Goal: Task Accomplishment & Management: Use online tool/utility

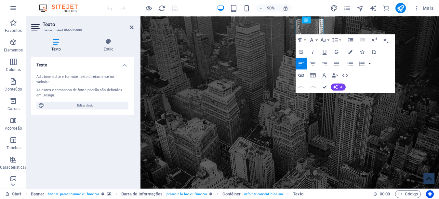
click at [55, 43] on icon at bounding box center [56, 41] width 50 height 7
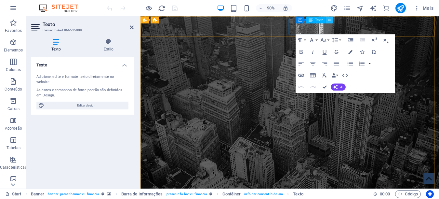
click at [330, 19] on icon at bounding box center [329, 20] width 3 height 6
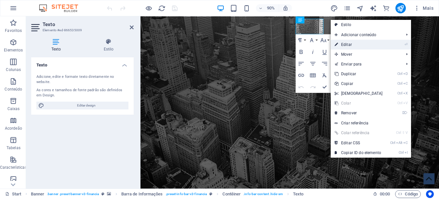
click at [346, 44] on link "⏎ Editar" at bounding box center [359, 45] width 56 height 10
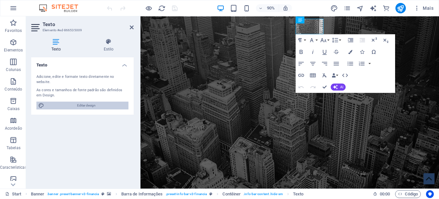
click at [105, 101] on span "Editar design" at bounding box center [86, 105] width 80 height 8
select select "rem"
select select "300"
select select "px"
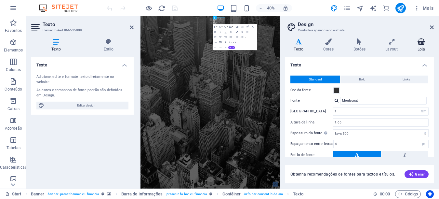
click at [422, 47] on h4 "Loja" at bounding box center [421, 45] width 25 height 14
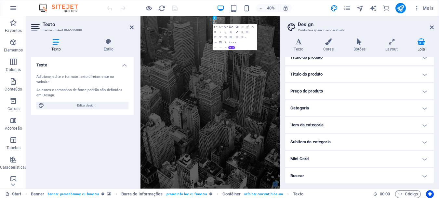
scroll to position [74, 0]
click at [297, 46] on h4 "Texto" at bounding box center [300, 45] width 30 height 14
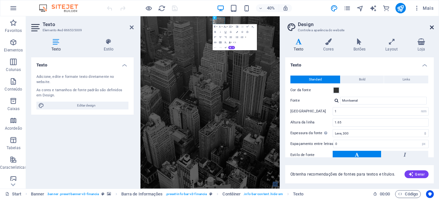
click at [433, 26] on icon at bounding box center [432, 27] width 4 height 5
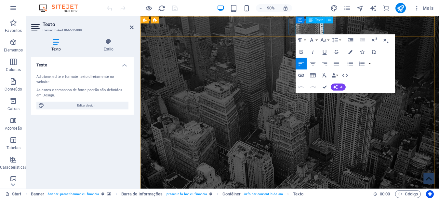
drag, startPoint x: 322, startPoint y: 31, endPoint x: 342, endPoint y: 31, distance: 20.5
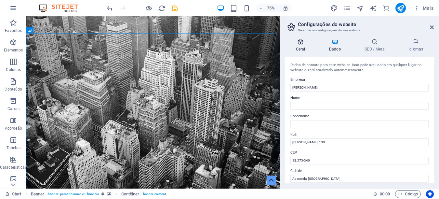
click at [287, 42] on icon at bounding box center [300, 41] width 31 height 7
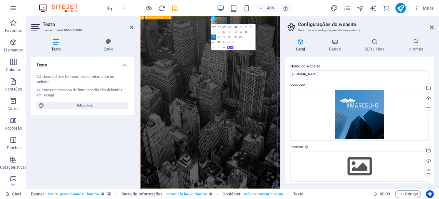
drag, startPoint x: 330, startPoint y: 32, endPoint x: 363, endPoint y: 57, distance: 41.6
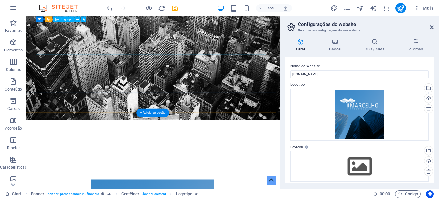
scroll to position [195, 0]
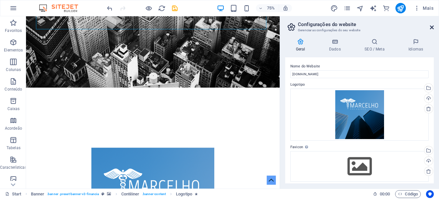
click at [431, 28] on icon at bounding box center [432, 27] width 4 height 5
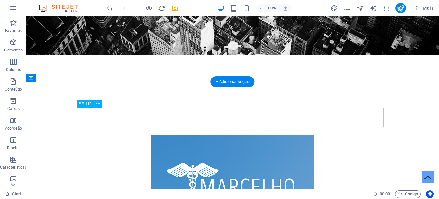
scroll to position [234, 0]
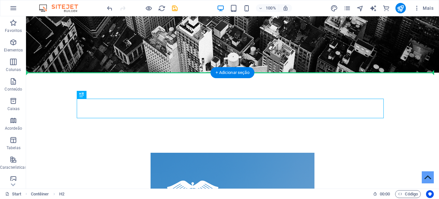
drag, startPoint x: 56, startPoint y: 103, endPoint x: 167, endPoint y: 79, distance: 113.1
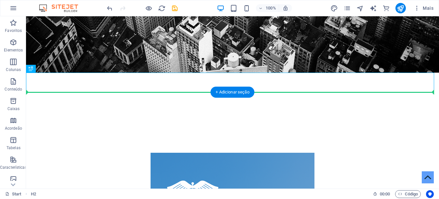
drag, startPoint x: 149, startPoint y: 82, endPoint x: 148, endPoint y: 105, distance: 22.8
drag, startPoint x: 157, startPoint y: 83, endPoint x: 155, endPoint y: 106, distance: 23.1
drag, startPoint x: 160, startPoint y: 85, endPoint x: 158, endPoint y: 104, distance: 19.7
drag, startPoint x: 119, startPoint y: 85, endPoint x: 119, endPoint y: 100, distance: 14.6
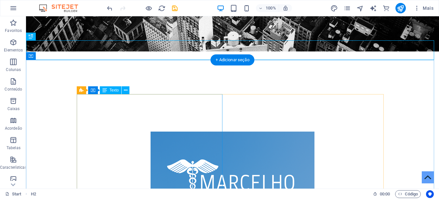
scroll to position [266, 0]
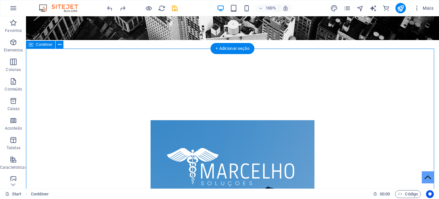
scroll to position [234, 0]
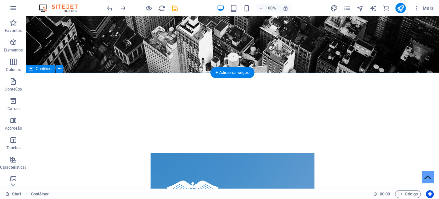
click at [60, 70] on icon at bounding box center [60, 68] width 4 height 7
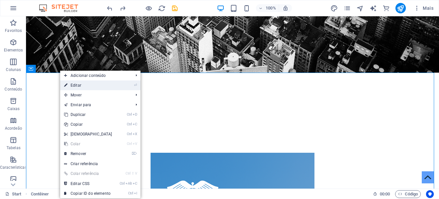
click at [74, 85] on link "⏎ Editar" at bounding box center [88, 85] width 56 height 10
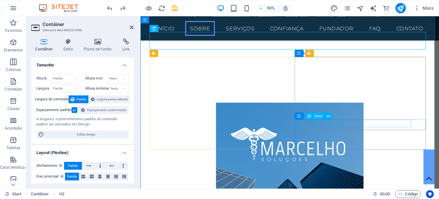
scroll to position [273, 0]
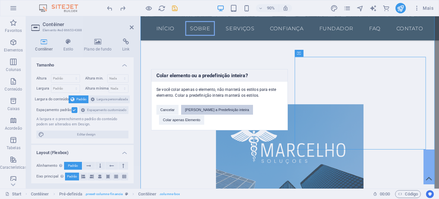
click at [214, 114] on button "Cole a Predefinição inteira" at bounding box center [217, 110] width 72 height 10
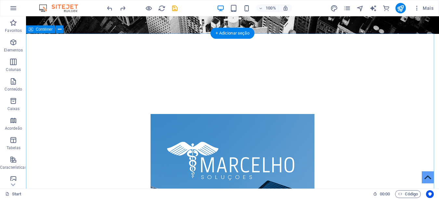
scroll to position [305, 0]
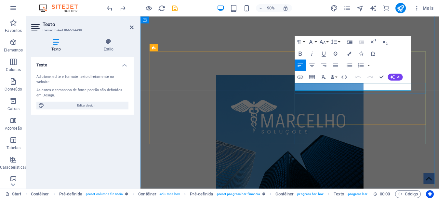
drag, startPoint x: 370, startPoint y: 94, endPoint x: 312, endPoint y: 94, distance: 57.6
drag, startPoint x: 367, startPoint y: 94, endPoint x: 311, endPoint y: 95, distance: 55.9
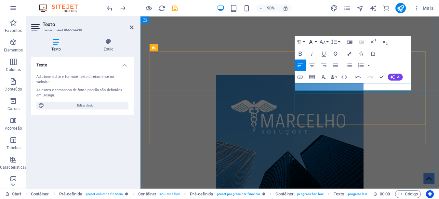
copy p "Projetos Audiovisuais"
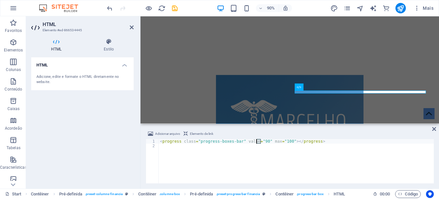
drag, startPoint x: 261, startPoint y: 140, endPoint x: 257, endPoint y: 140, distance: 3.6
click at [257, 140] on div "< progress class = "progress-boxes-bar" value = "90" max = "100" > </ progress >" at bounding box center [296, 165] width 275 height 53
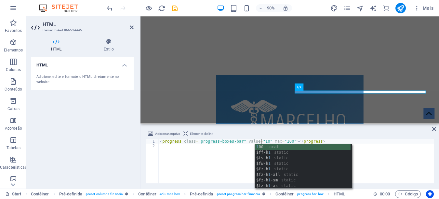
scroll to position [0, 8]
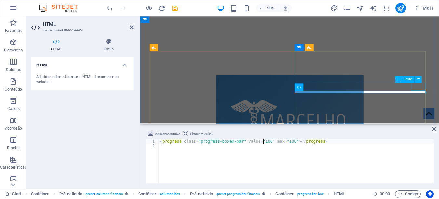
type textarea "<progress class="progress-boxes-bar" value="100" max="100"></progress>"
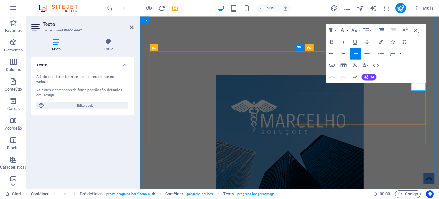
drag, startPoint x: 452, startPoint y: 94, endPoint x: 447, endPoint y: 93, distance: 4.6
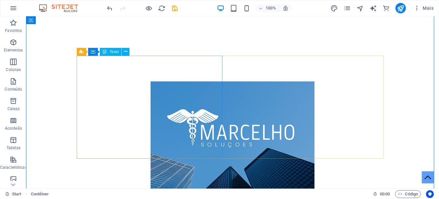
scroll to position [214, 0]
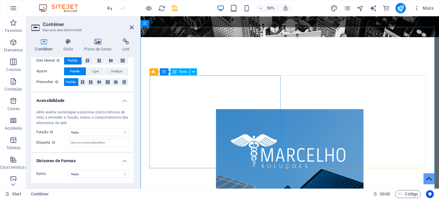
scroll to position [279, 0]
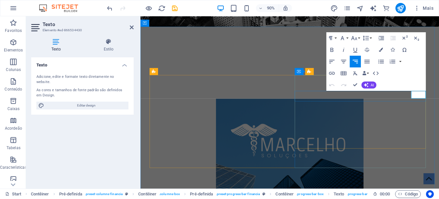
drag, startPoint x: 454, startPoint y: 102, endPoint x: 443, endPoint y: 105, distance: 11.1
click at [337, 98] on div "Contêiner HTML" at bounding box center [316, 94] width 42 height 7
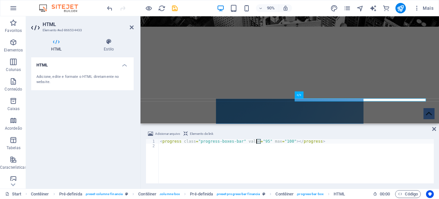
click at [257, 140] on div "< progress class = "progress-boxes-bar" value = "95" max = "100" > </ progress >" at bounding box center [296, 165] width 275 height 53
click at [260, 141] on div "< progress class = "progress-boxes-bar" value = "95" max = "100" > </ progress >" at bounding box center [296, 161] width 275 height 44
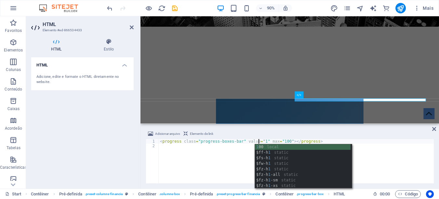
scroll to position [0, 8]
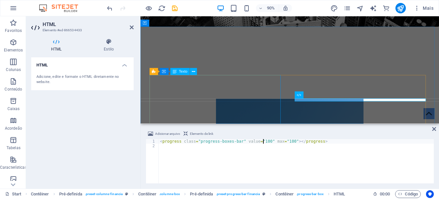
type textarea "<progress class="progress-boxes-bar" value="100" max="100"></progress>"
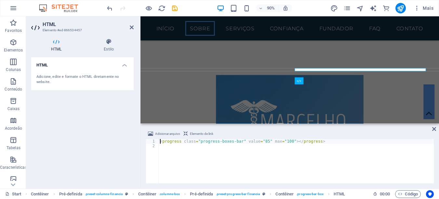
scroll to position [321, 0]
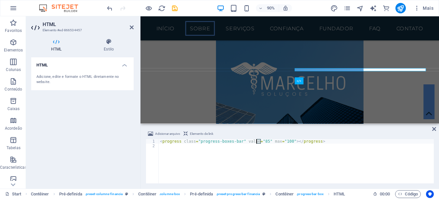
drag, startPoint x: 260, startPoint y: 140, endPoint x: 256, endPoint y: 141, distance: 4.2
click at [256, 141] on div "< progress class = "progress-boxes-bar" value = "85" max = "100" > </ progress >" at bounding box center [296, 165] width 275 height 53
type textarea "<progress class="progress-boxes-bar" value="90" max="100"></progress>"
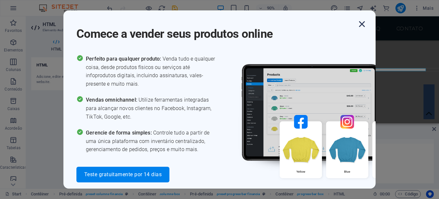
click at [362, 25] on icon "button" at bounding box center [362, 24] width 12 height 12
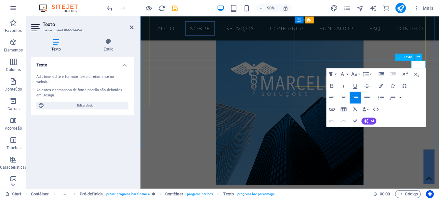
drag, startPoint x: 454, startPoint y: 68, endPoint x: 443, endPoint y: 70, distance: 11.0
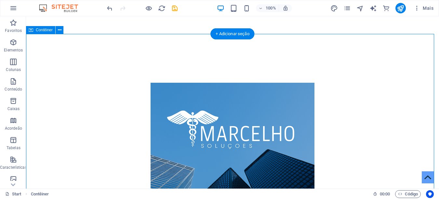
scroll to position [288, 0]
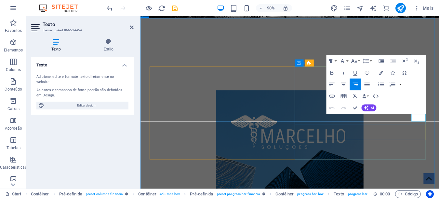
drag, startPoint x: 453, startPoint y: 128, endPoint x: 447, endPoint y: 128, distance: 6.2
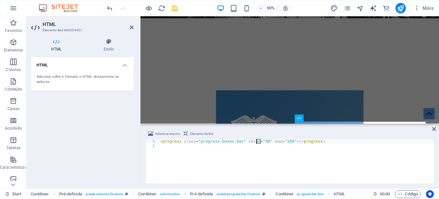
drag, startPoint x: 260, startPoint y: 140, endPoint x: 256, endPoint y: 140, distance: 3.6
click at [256, 140] on div "< progress class = "progress-boxes-bar" value = "90" max = "100" > </ progress >" at bounding box center [296, 165] width 275 height 53
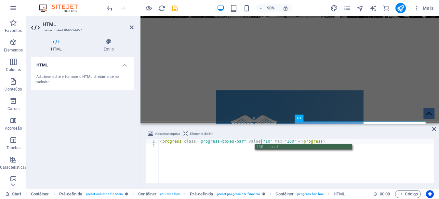
scroll to position [0, 8]
type textarea "<progress class="progress-boxes-bar" value="100" max="100"></progress>"
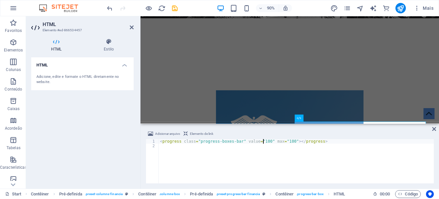
click at [359, 145] on div "< progress class = "progress-boxes-bar" value = "100" max = "100" > </ progress…" at bounding box center [296, 165] width 275 height 53
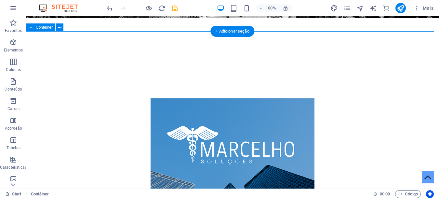
scroll to position [256, 0]
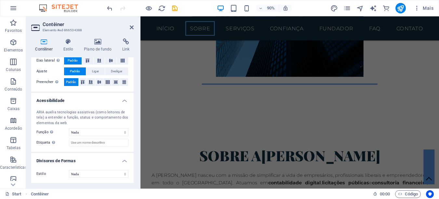
scroll to position [463, 0]
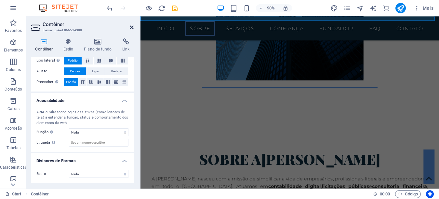
click at [131, 26] on icon at bounding box center [132, 27] width 4 height 5
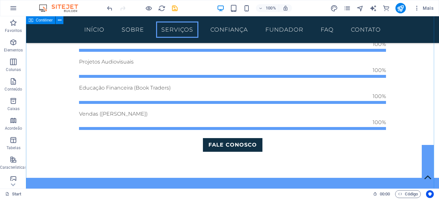
scroll to position [650, 0]
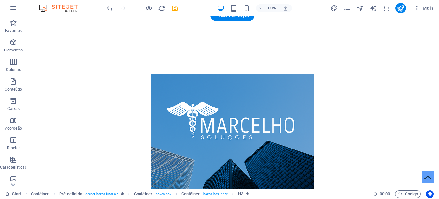
scroll to position [292, 0]
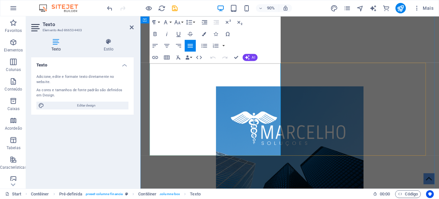
drag, startPoint x: 184, startPoint y: 106, endPoint x: 239, endPoint y: 106, distance: 55.0
click at [155, 32] on icon "button" at bounding box center [155, 33] width 7 height 7
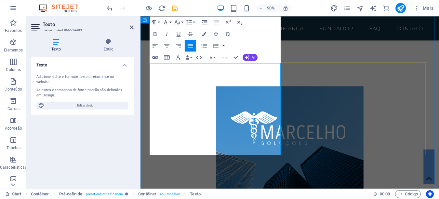
scroll to position [299, 0]
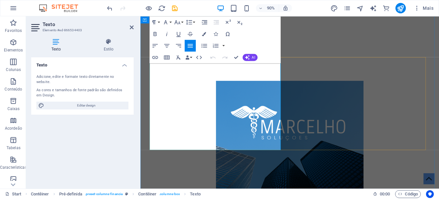
drag, startPoint x: 265, startPoint y: 92, endPoint x: 184, endPoint y: 100, distance: 81.5
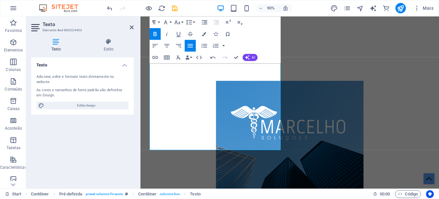
click at [157, 32] on icon "button" at bounding box center [155, 33] width 7 height 7
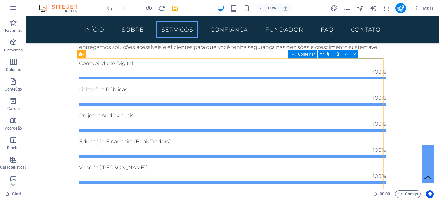
scroll to position [662, 0]
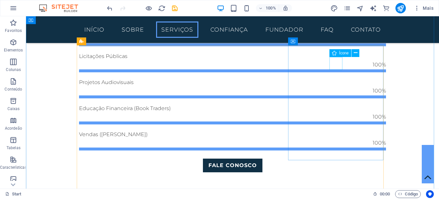
select select "xMidYMid"
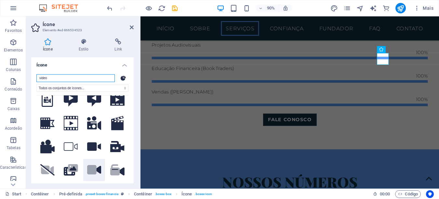
scroll to position [0, 0]
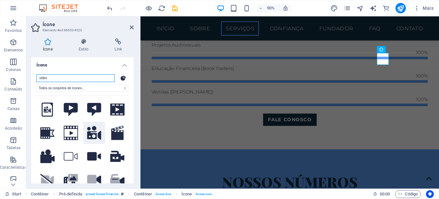
type input "video"
click at [96, 132] on icon at bounding box center [94, 133] width 14 height 14
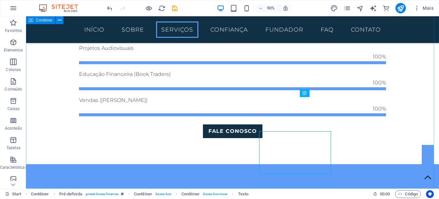
scroll to position [662, 0]
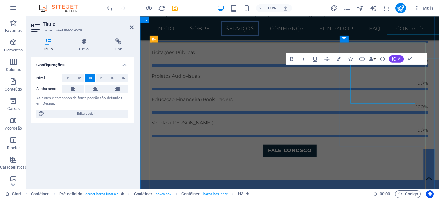
scroll to position [696, 0]
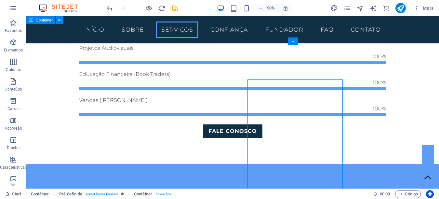
scroll to position [662, 0]
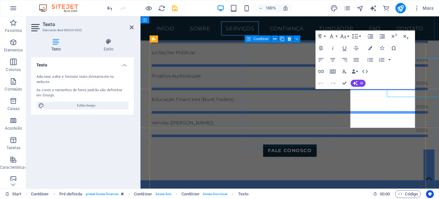
scroll to position [696, 0]
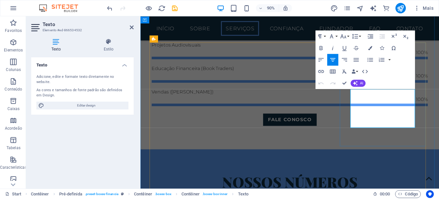
drag, startPoint x: 379, startPoint y: 100, endPoint x: 438, endPoint y: 135, distance: 68.9
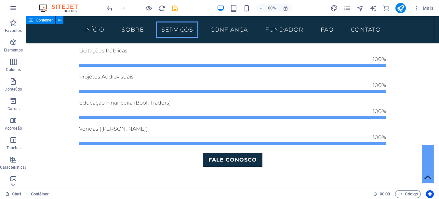
scroll to position [662, 0]
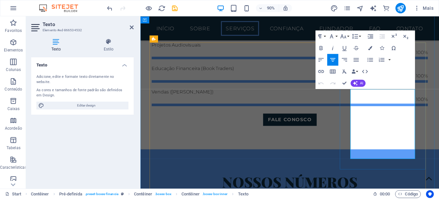
drag, startPoint x: 433, startPoint y: 127, endPoint x: 420, endPoint y: 170, distance: 44.2
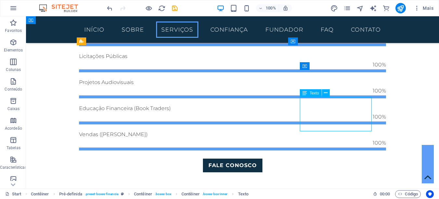
drag, startPoint x: 311, startPoint y: 101, endPoint x: 340, endPoint y: 104, distance: 29.4
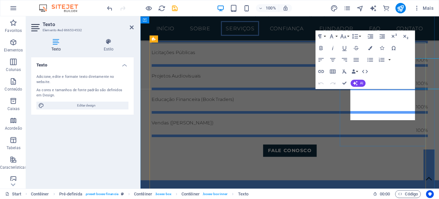
scroll to position [696, 0]
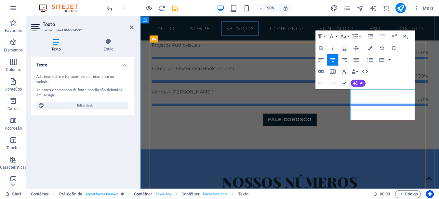
drag, startPoint x: 383, startPoint y: 102, endPoint x: 427, endPoint y: 136, distance: 55.4
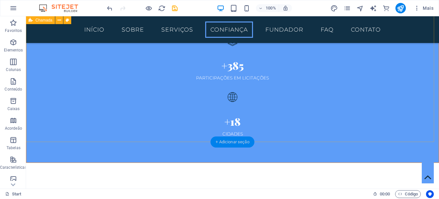
scroll to position [1266, 0]
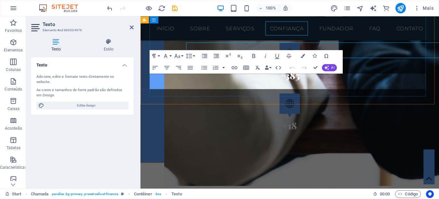
scroll to position [1300, 0]
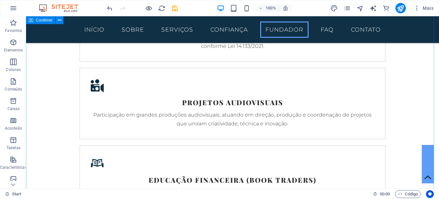
scroll to position [1591, 0]
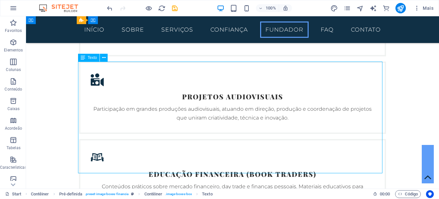
scroll to position [1625, 0]
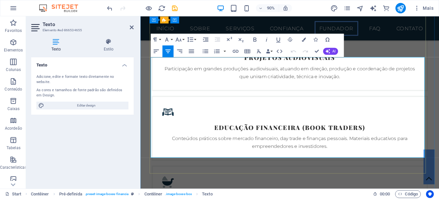
drag, startPoint x: 224, startPoint y: 83, endPoint x: 207, endPoint y: 83, distance: 16.9
drag, startPoint x: 310, startPoint y: 81, endPoint x: 293, endPoint y: 81, distance: 16.6
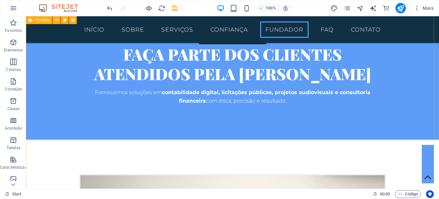
scroll to position [2664, 0]
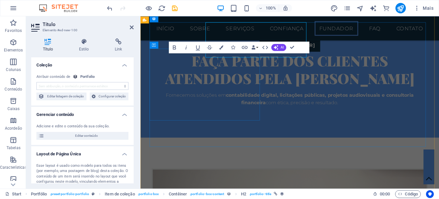
scroll to position [2699, 0]
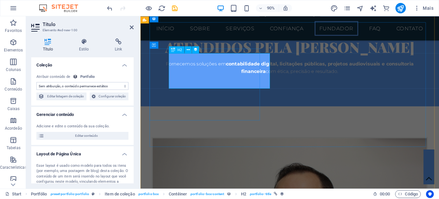
select select "name"
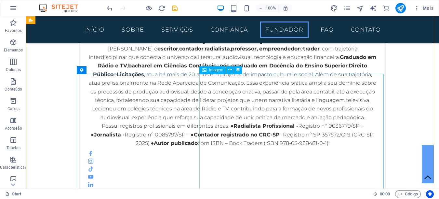
scroll to position [3022, 0]
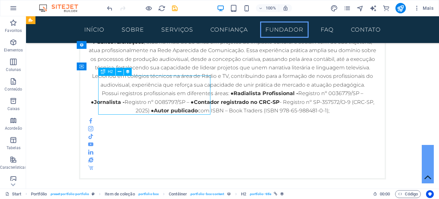
select select "name"
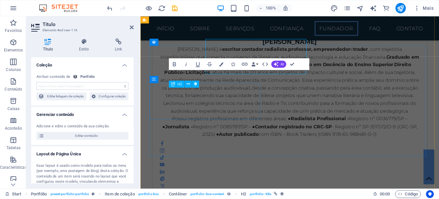
scroll to position [3056, 0]
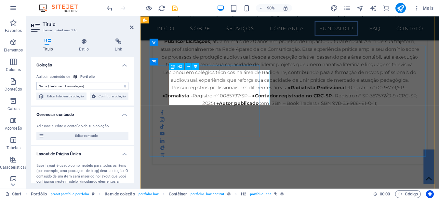
click at [188, 66] on icon at bounding box center [188, 66] width 3 height 6
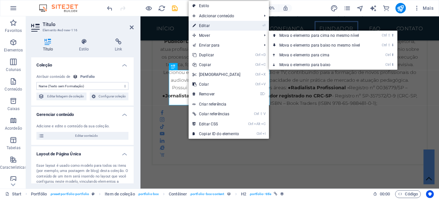
click at [209, 26] on link "⏎ Editar" at bounding box center [217, 26] width 56 height 10
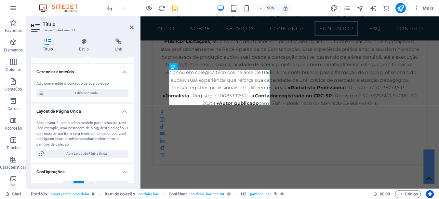
scroll to position [0, 0]
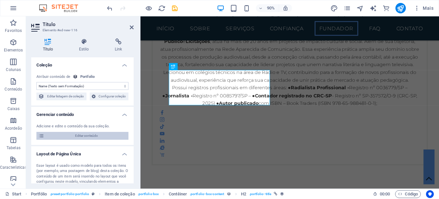
click at [100, 133] on span "Editar conteúdo" at bounding box center [86, 136] width 80 height 8
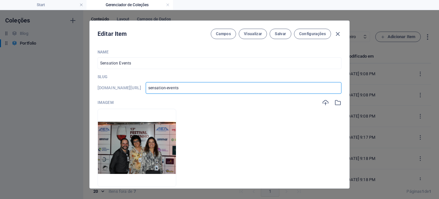
drag, startPoint x: 208, startPoint y: 85, endPoint x: 223, endPoint y: 115, distance: 34.0
click at [158, 88] on div "www.example.com/example-page/ sensation-events ​" at bounding box center [220, 88] width 244 height 12
type input "O"
type input "Or"
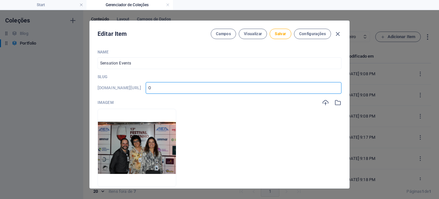
type input "Or"
type input "Org"
type input "Orga"
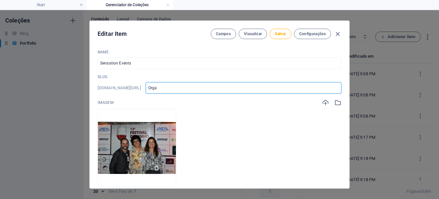
type input "Orgaç"
type input "Orga"
type input "orga"
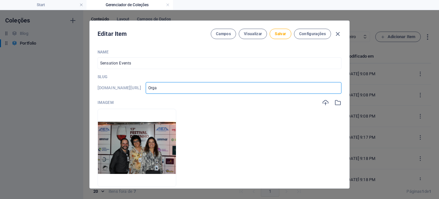
type input "orga"
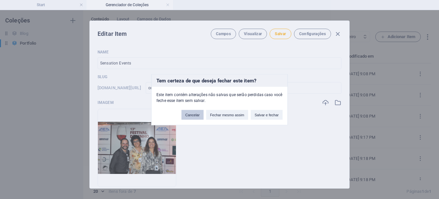
drag, startPoint x: 196, startPoint y: 116, endPoint x: 150, endPoint y: 74, distance: 62.8
click at [194, 115] on button "Cancelar" at bounding box center [192, 115] width 22 height 10
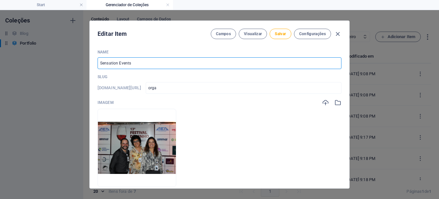
drag, startPoint x: 139, startPoint y: 60, endPoint x: 83, endPoint y: 83, distance: 60.4
click at [80, 79] on div "Editar Item Campos Visualizar Salvar Configurações Name Sensation Events ​ Slug…" at bounding box center [219, 104] width 439 height 189
type input "Organ"
type input "organ"
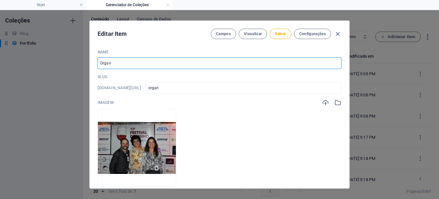
type input "Organi"
type input "organi"
type input "Organiz"
type input "organiz"
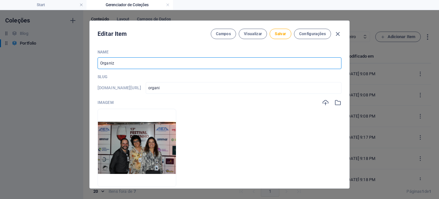
type input "organiz"
type input "Organiza"
type input "organiza"
type input "Organizaç"
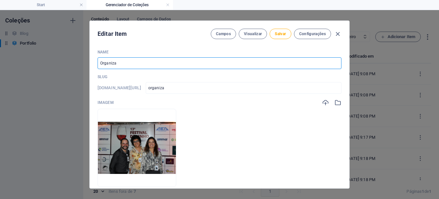
type input "organizac"
type input "Organizaçã"
type input "organizaca"
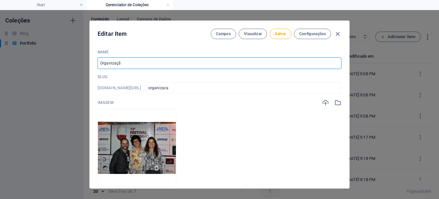
type input "Organização"
type input "organizacao"
type input "Organização d"
type input "organizacao-d"
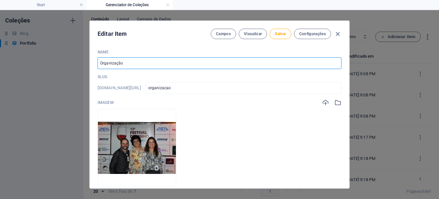
type input "organizacao-d"
type input "Organização de"
type input "organizacao-de"
type input "Organização de E"
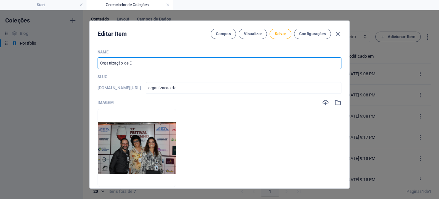
type input "organizacao-de-e"
type input "Organização de En"
type input "organizacao-de-en"
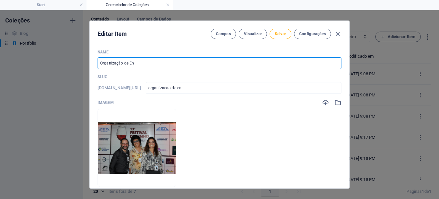
type input "Organização de Env"
type input "organizacao-de-env"
type input "Organização de En"
type input "organizacao-de-en"
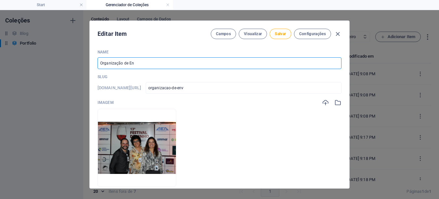
type input "organizacao-de-en"
type input "Organização de E"
type input "organizacao-de-e"
type input "Organização de Ev"
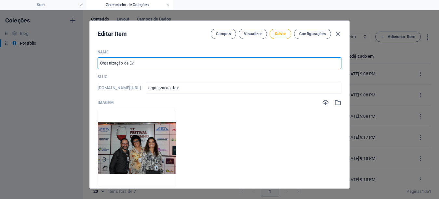
type input "organizacao-de-ev"
type input "Organização de Eve"
type input "organizacao-de-eve"
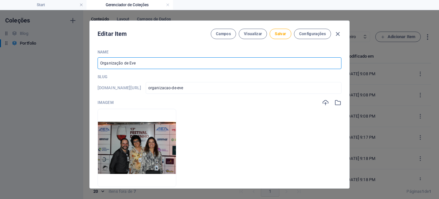
type input "Organização de Even"
type input "organizacao-de-even"
type input "Organização de Event"
type input "organizacao-de-event"
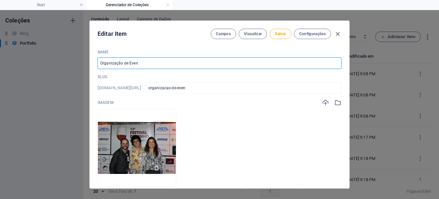
type input "organizacao-de-event"
type input "Organização de Evento"
type input "organizacao-de-evento"
type input "Organização de Eventos"
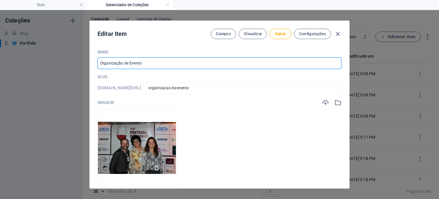
type input "organizacao-de-eventos"
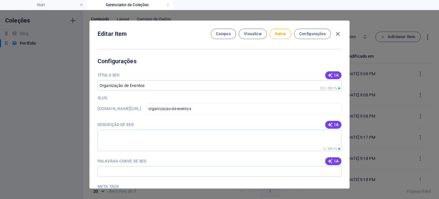
scroll to position [224, 0]
type input "Organização de Eventos"
click at [289, 34] on button "Salvar" at bounding box center [280, 34] width 21 height 10
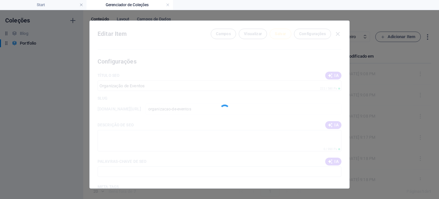
type input "organizacao-de-eventos"
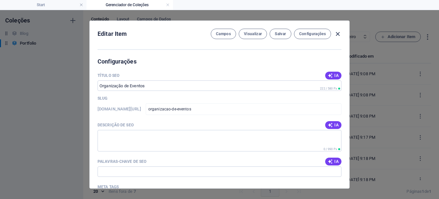
click at [334, 35] on icon "button" at bounding box center [337, 33] width 7 height 7
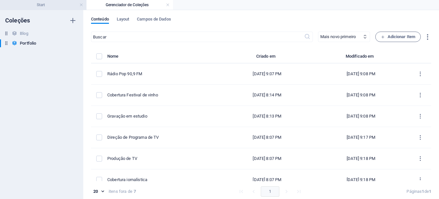
click at [55, 4] on h4 "Start" at bounding box center [43, 4] width 87 height 7
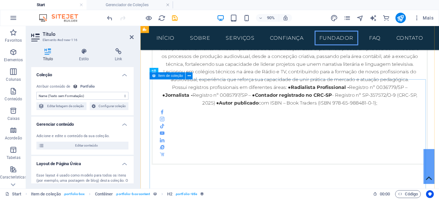
scroll to position [3030, 0]
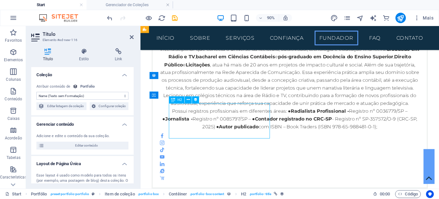
select select "name"
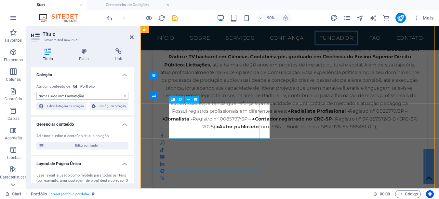
scroll to position [2995, 0]
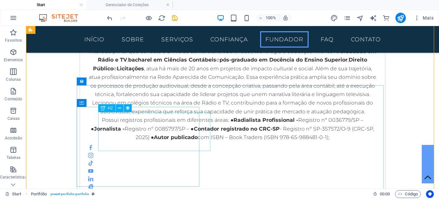
select select "name"
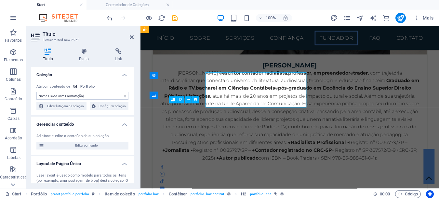
scroll to position [3030, 0]
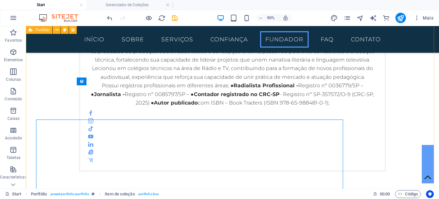
scroll to position [2995, 0]
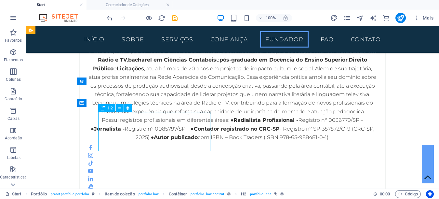
select select "name"
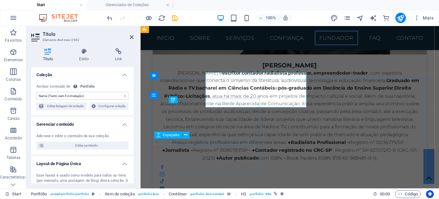
scroll to position [3030, 0]
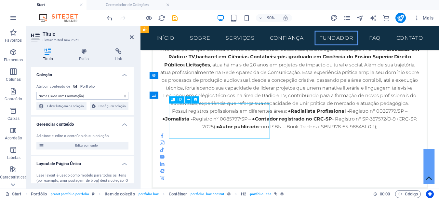
drag, startPoint x: 239, startPoint y: 142, endPoint x: 263, endPoint y: 143, distance: 23.4
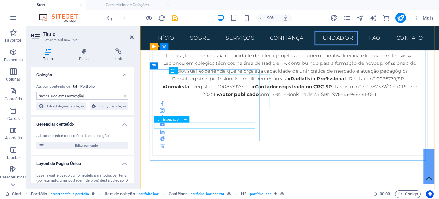
scroll to position [3062, 0]
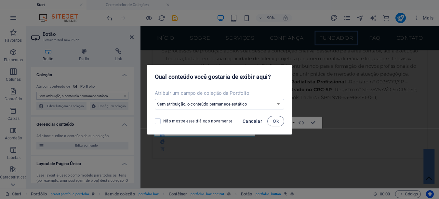
click at [255, 119] on span "Cancelar" at bounding box center [253, 120] width 20 height 5
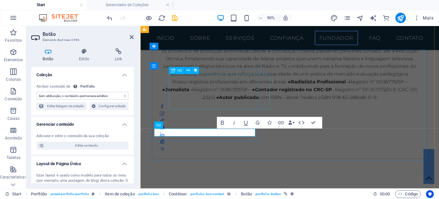
select select "name"
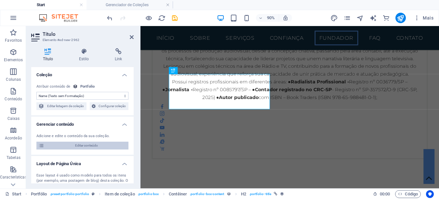
click at [71, 144] on span "Editar conteúdo" at bounding box center [86, 145] width 80 height 8
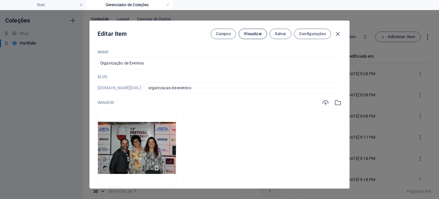
click at [250, 36] on span "Visualizar" at bounding box center [253, 33] width 18 height 5
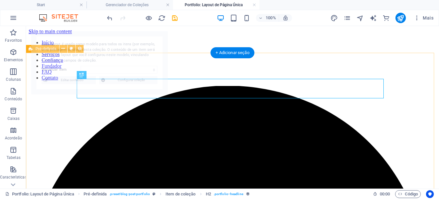
select select "68c9edb8fdc3f6fca700db1a"
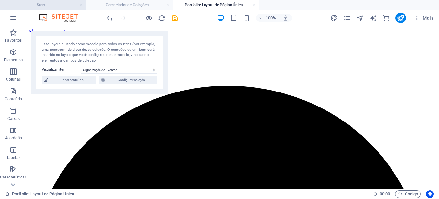
click at [54, 4] on h4 "Start" at bounding box center [43, 4] width 87 height 7
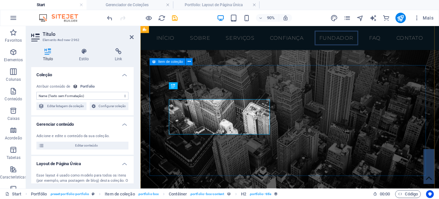
scroll to position [3073, 0]
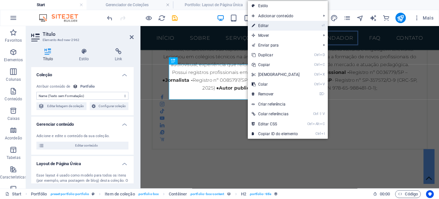
click at [267, 27] on link "⏎ Editar" at bounding box center [276, 26] width 56 height 10
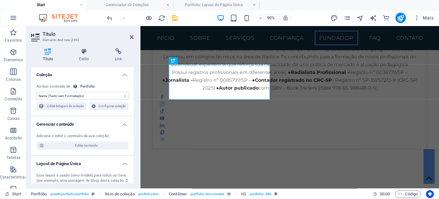
click at [92, 96] on select "Sem atribuição, o conteúdo permanece estático Criado em (Data) Atualizado em (D…" at bounding box center [82, 96] width 92 height 8
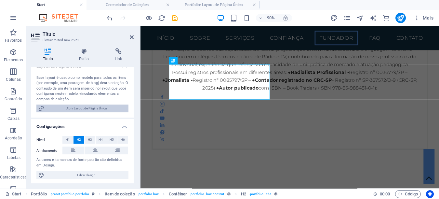
scroll to position [99, 0]
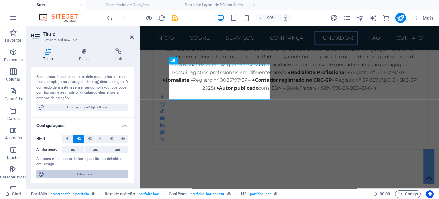
click at [85, 175] on span "Editar design" at bounding box center [86, 174] width 80 height 8
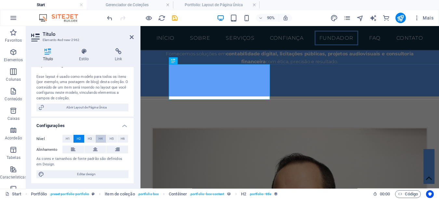
select select "rem"
select select "300"
select select "px"
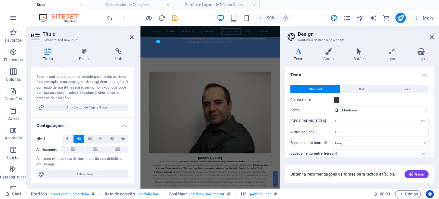
scroll to position [3207, 0]
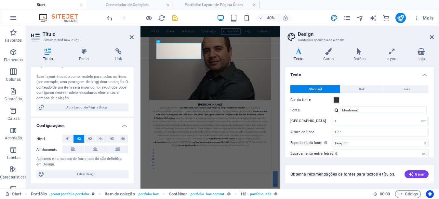
click at [298, 57] on h4 "Texto" at bounding box center [300, 55] width 30 height 14
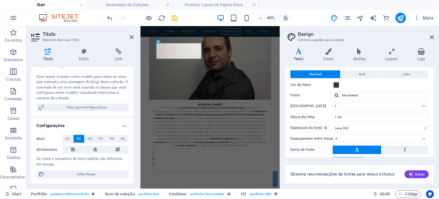
scroll to position [0, 0]
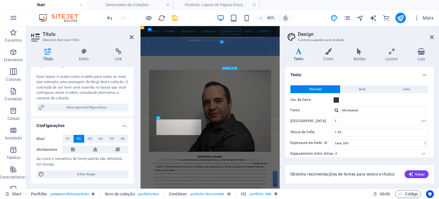
scroll to position [2979, 0]
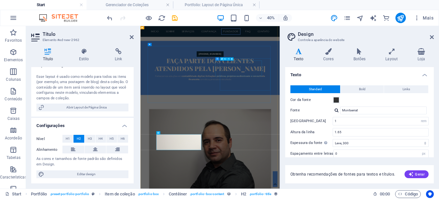
select select "name"
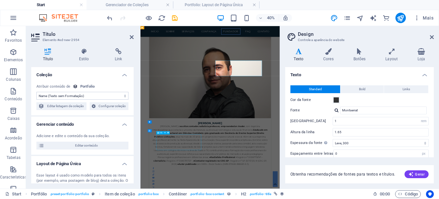
select select "name"
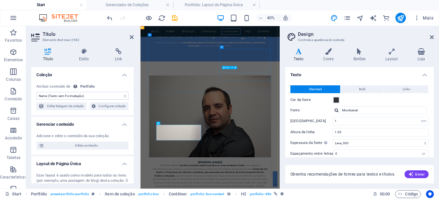
scroll to position [2965, 0]
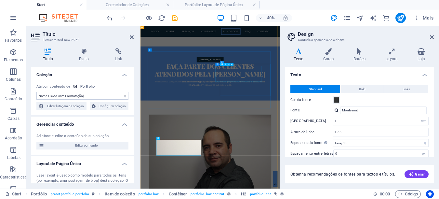
select select "name"
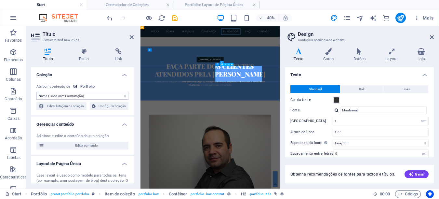
click at [133, 38] on icon at bounding box center [132, 36] width 4 height 5
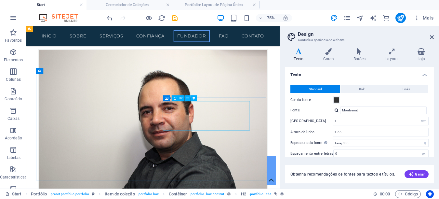
select select "name"
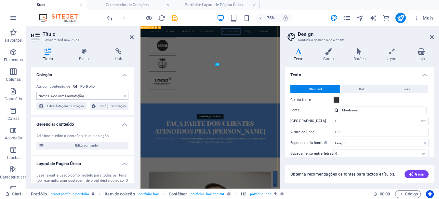
scroll to position [2965, 0]
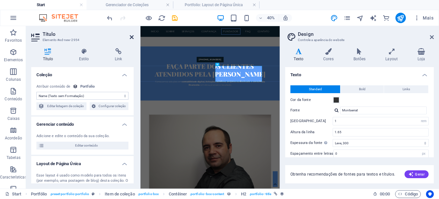
click at [131, 37] on icon at bounding box center [132, 36] width 4 height 5
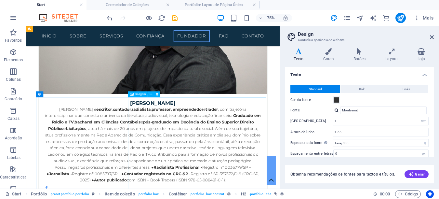
scroll to position [2985, 0]
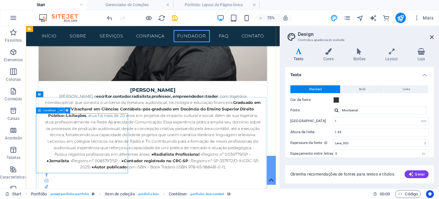
click at [62, 111] on icon at bounding box center [61, 110] width 3 height 5
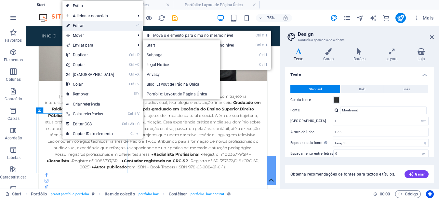
click at [86, 27] on link "⏎ Editar" at bounding box center [90, 26] width 56 height 10
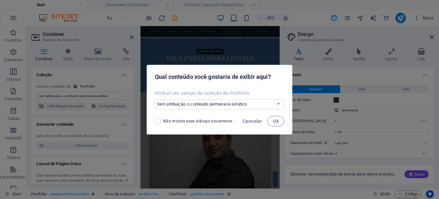
scroll to position [3128, 0]
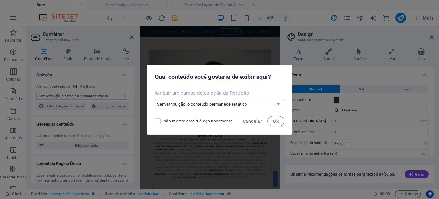
click at [250, 105] on select "Sem atribuição, o conteúdo permanece estático Criar um novo campo Criado em (Da…" at bounding box center [219, 104] width 129 height 10
click at [253, 122] on span "Cancelar" at bounding box center [253, 120] width 20 height 5
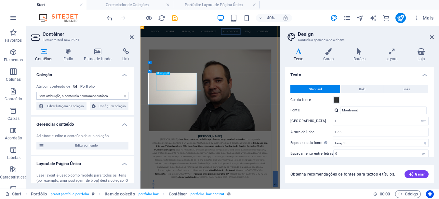
select select "name"
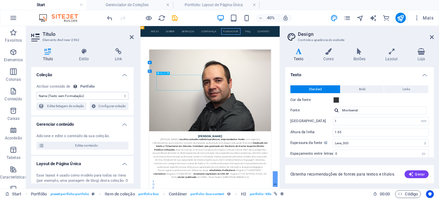
drag, startPoint x: 205, startPoint y: 157, endPoint x: 214, endPoint y: 168, distance: 15.0
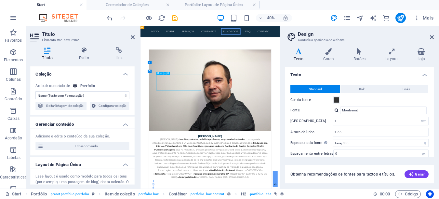
click at [131, 38] on icon at bounding box center [132, 36] width 4 height 5
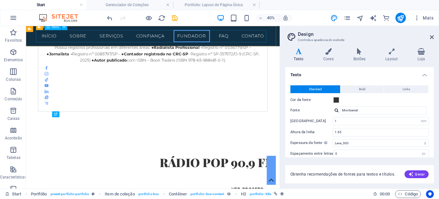
scroll to position [2985, 0]
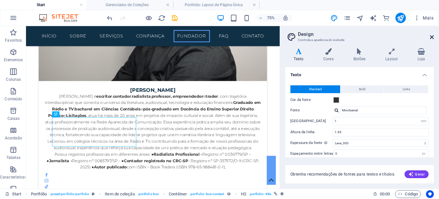
drag, startPoint x: 431, startPoint y: 37, endPoint x: 250, endPoint y: 76, distance: 185.3
click at [431, 37] on icon at bounding box center [432, 36] width 4 height 5
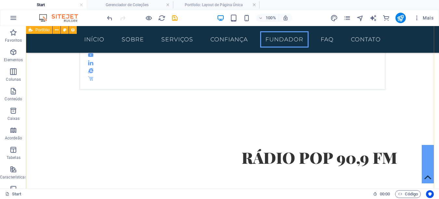
scroll to position [3024, 0]
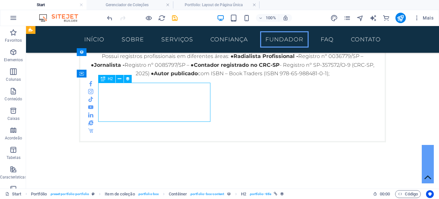
select select "name"
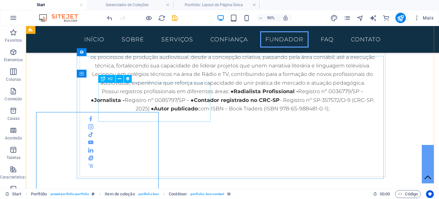
scroll to position [3024, 0]
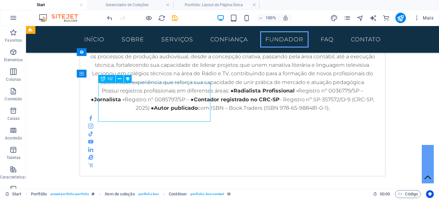
select select "name"
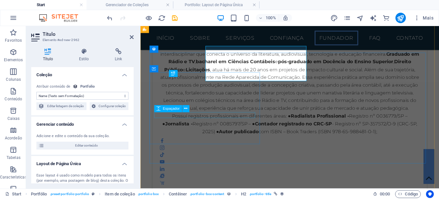
scroll to position [3059, 0]
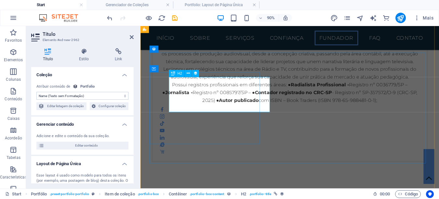
click at [189, 74] on icon at bounding box center [188, 73] width 3 height 6
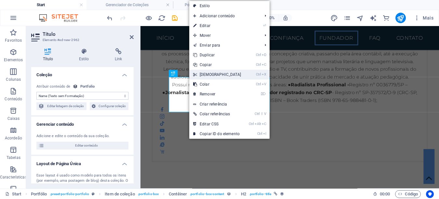
click at [211, 76] on link "Ctrl X Cortar" at bounding box center [217, 75] width 56 height 10
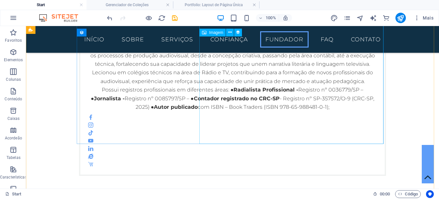
scroll to position [3047, 0]
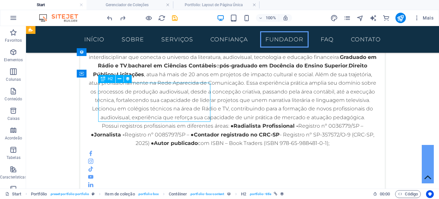
scroll to position [3059, 0]
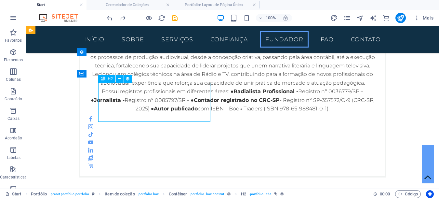
select select "name"
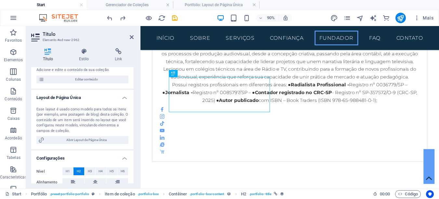
scroll to position [1, 0]
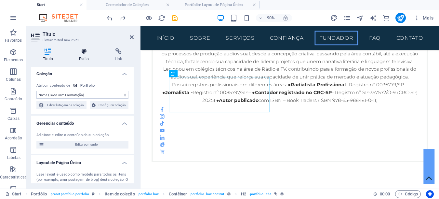
click at [86, 57] on h4 "Estilo" at bounding box center [85, 55] width 36 height 14
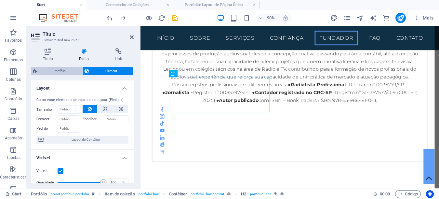
click at [66, 70] on span "Portfólio" at bounding box center [59, 71] width 41 height 8
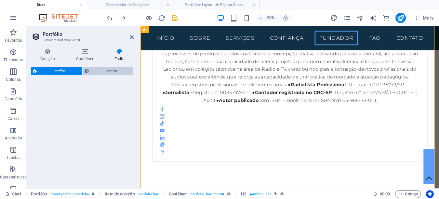
select select "rem"
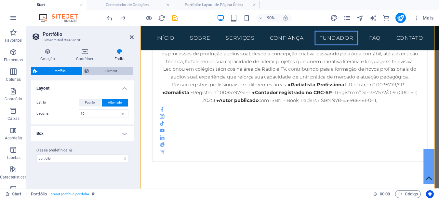
click at [108, 73] on span "Element" at bounding box center [111, 71] width 41 height 8
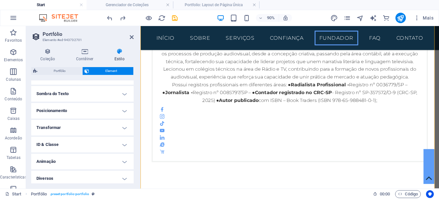
scroll to position [102, 0]
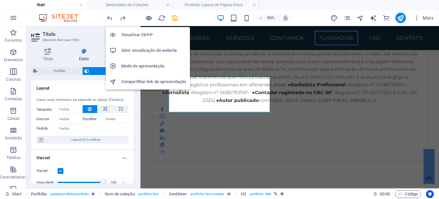
click at [148, 18] on icon "button" at bounding box center [148, 17] width 7 height 7
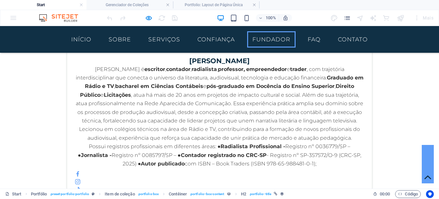
scroll to position [2992, 0]
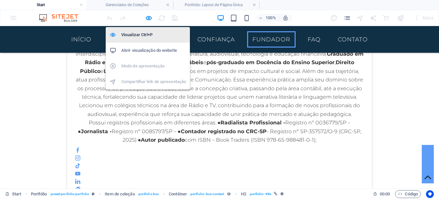
click at [141, 33] on h6 "Visualizar Ctrl+P" at bounding box center [153, 35] width 65 height 8
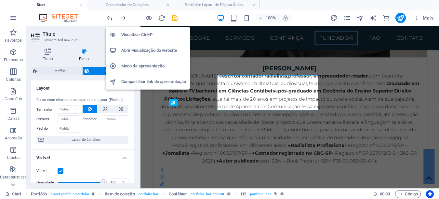
scroll to position [3026, 0]
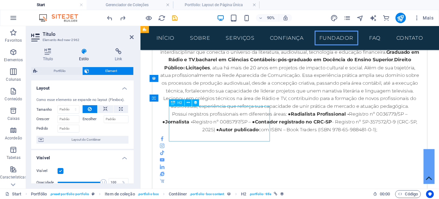
drag, startPoint x: 281, startPoint y: 146, endPoint x: 228, endPoint y: 135, distance: 54.0
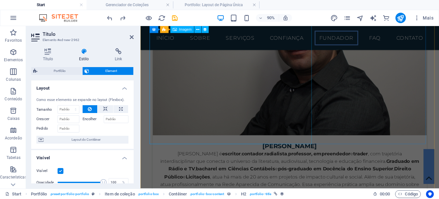
scroll to position [2896, 0]
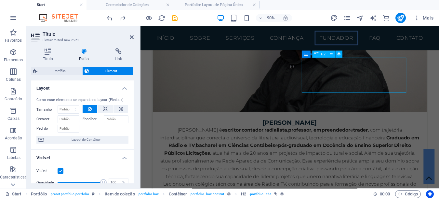
scroll to position [2862, 0]
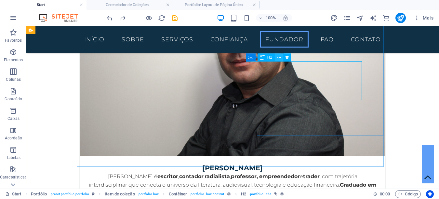
click at [279, 58] on icon at bounding box center [279, 57] width 4 height 7
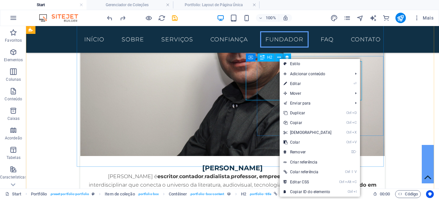
click at [263, 58] on icon at bounding box center [262, 57] width 5 height 8
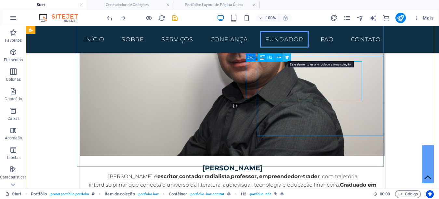
click at [287, 56] on icon at bounding box center [287, 57] width 5 height 7
select select "name"
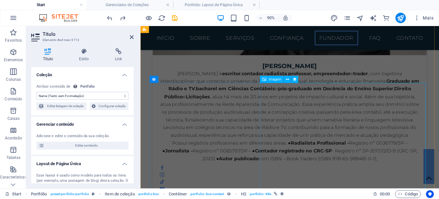
scroll to position [3026, 0]
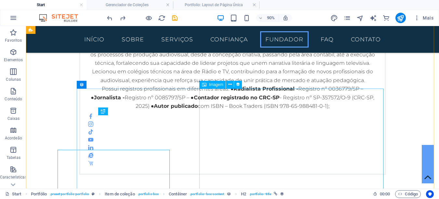
scroll to position [2992, 0]
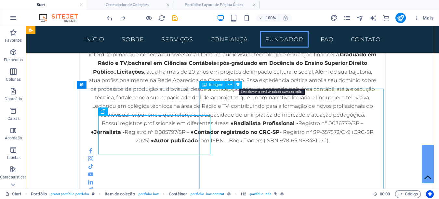
click at [239, 85] on icon at bounding box center [238, 84] width 5 height 7
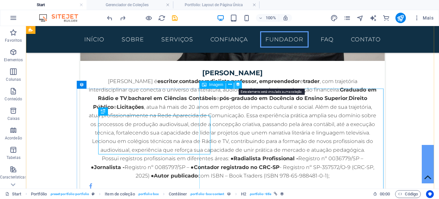
select select "title_image"
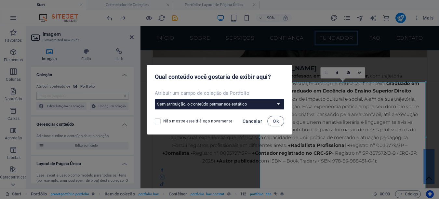
scroll to position [3026, 0]
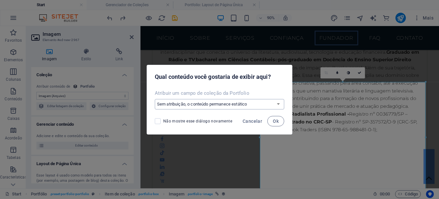
click at [253, 104] on select "Sem atribuição, o conteúdo permanece estático Criar um novo campo Criado em (Da…" at bounding box center [219, 104] width 129 height 10
click at [262, 89] on div "Atribuir um campo de coleção da Portfolio Sem atribuição, o conteúdo permanece …" at bounding box center [219, 99] width 145 height 25
click at [252, 120] on span "Cancelar" at bounding box center [253, 120] width 20 height 5
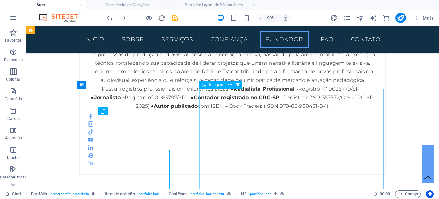
scroll to position [2992, 0]
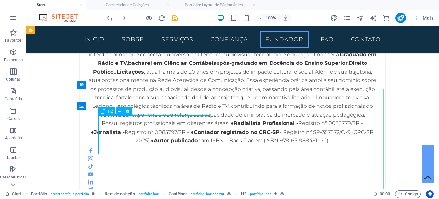
click at [128, 109] on icon at bounding box center [128, 111] width 5 height 7
select select "name"
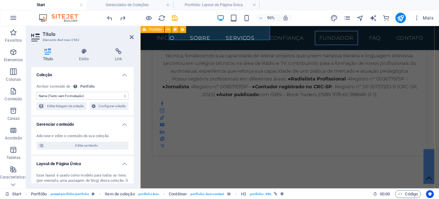
scroll to position [3059, 0]
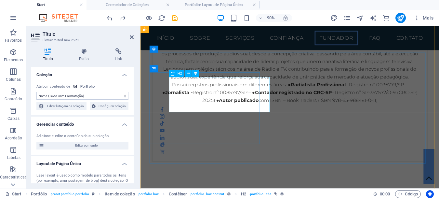
click at [50, 53] on icon at bounding box center [47, 51] width 33 height 7
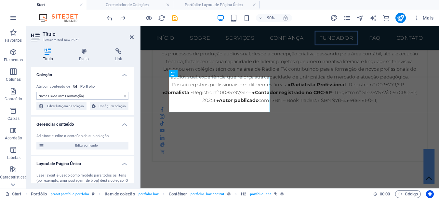
click at [50, 95] on select "Sem atribuição, o conteúdo permanece estático Criado em (Data) Atualizado em (D…" at bounding box center [82, 96] width 92 height 8
click at [83, 144] on span "Editar conteúdo" at bounding box center [86, 145] width 80 height 8
type input "organizacao-de-eventos"
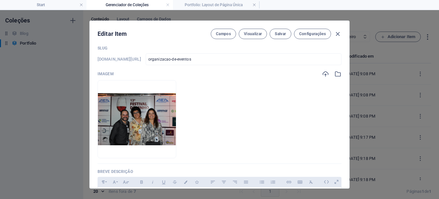
scroll to position [0, 0]
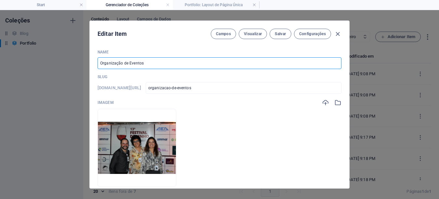
click at [135, 63] on input "Organização de Eventos" at bounding box center [220, 63] width 244 height 12
click at [303, 33] on span "Configurações" at bounding box center [312, 33] width 27 height 5
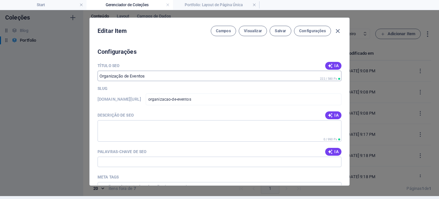
scroll to position [237, 0]
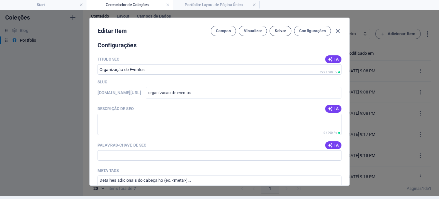
click at [282, 32] on span "Salvar" at bounding box center [280, 30] width 11 height 5
click at [337, 30] on icon "button" at bounding box center [337, 30] width 7 height 7
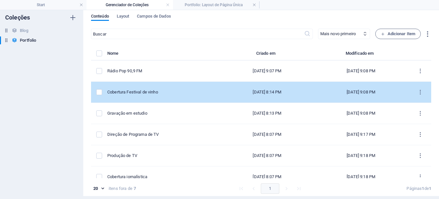
scroll to position [31, 0]
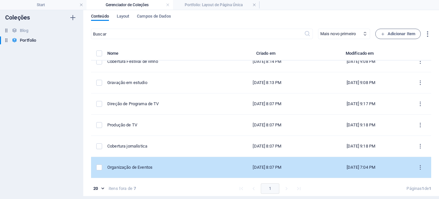
click at [167, 167] on div "Organização de Eventos" at bounding box center [161, 167] width 109 height 6
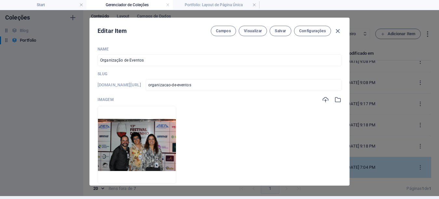
scroll to position [0, 0]
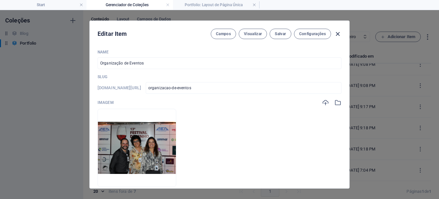
click at [338, 33] on icon "button" at bounding box center [337, 33] width 7 height 7
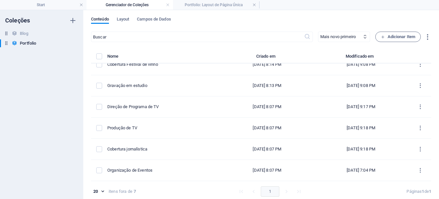
type input "organizacao-de-eventos"
click at [127, 20] on span "Layout" at bounding box center [123, 19] width 13 height 9
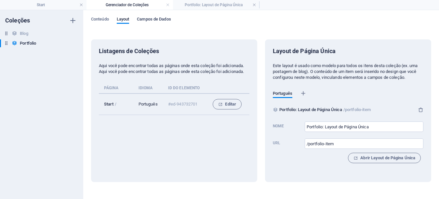
click at [163, 22] on span "Campos de Dados" at bounding box center [154, 19] width 34 height 9
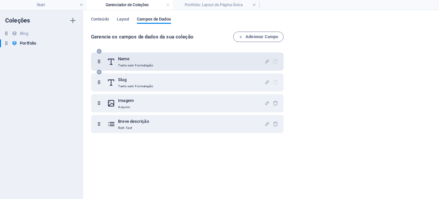
click at [176, 60] on div "Name Texto sem Formatação" at bounding box center [185, 61] width 157 height 13
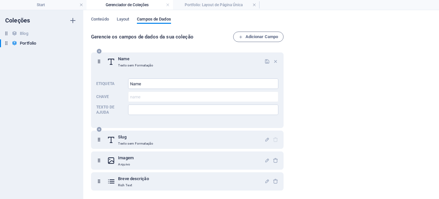
click at [176, 60] on div "Name Texto sem Formatação" at bounding box center [185, 61] width 157 height 13
drag, startPoint x: 40, startPoint y: 5, endPoint x: 100, endPoint y: 21, distance: 61.9
click at [40, 5] on h4 "Start" at bounding box center [43, 4] width 87 height 7
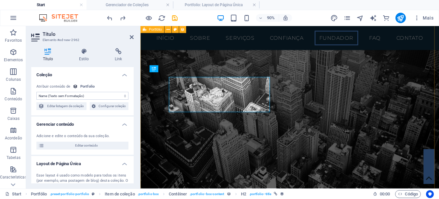
scroll to position [3033, 0]
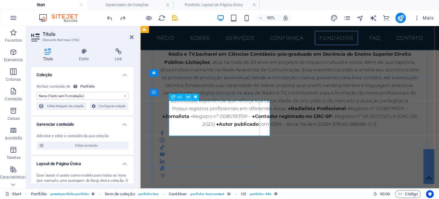
click at [188, 95] on icon at bounding box center [188, 97] width 3 height 6
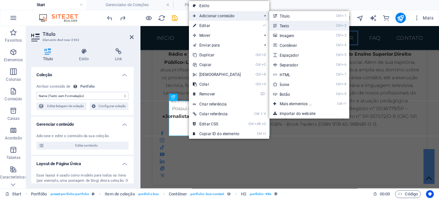
click at [289, 22] on link "Ctrl 2 Texto" at bounding box center [297, 26] width 56 height 10
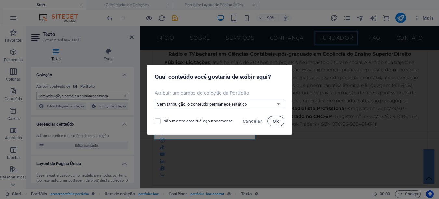
click at [276, 121] on span "Ok" at bounding box center [276, 120] width 6 height 5
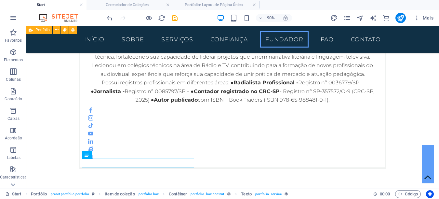
scroll to position [2998, 0]
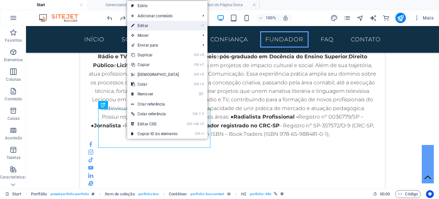
click at [149, 26] on link "⏎ Editar" at bounding box center [155, 26] width 56 height 10
select select "name"
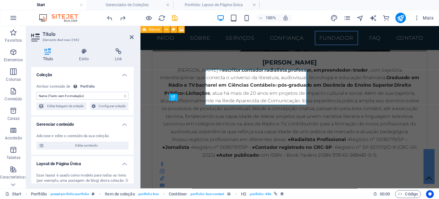
scroll to position [3033, 0]
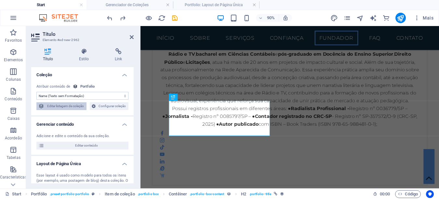
click at [73, 104] on span "Editar listagem de coleção" at bounding box center [65, 106] width 38 height 8
select select "68c9edb73946aea37803b1e1"
select select "createdAt_DESC"
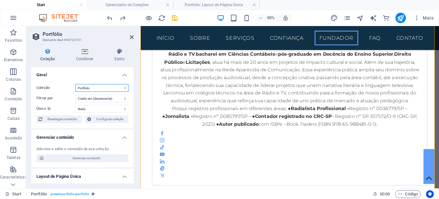
click at [99, 87] on select "Blog Portfolio" at bounding box center [101, 88] width 53 height 8
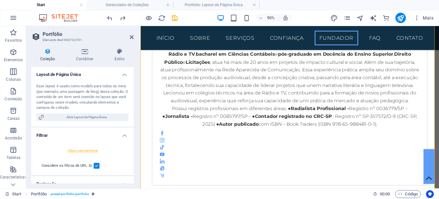
scroll to position [0, 0]
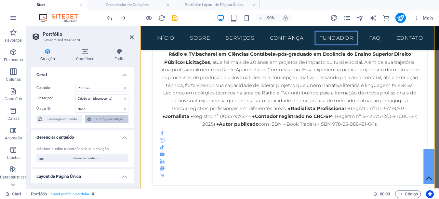
click at [108, 121] on span "Configurar coleção" at bounding box center [109, 119] width 33 height 8
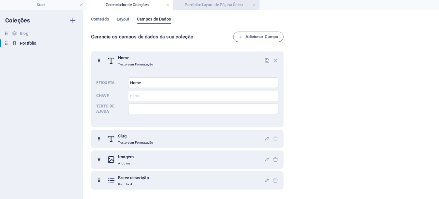
click at [203, 7] on h4 "Portfolio: Layout de Página Única" at bounding box center [216, 4] width 87 height 7
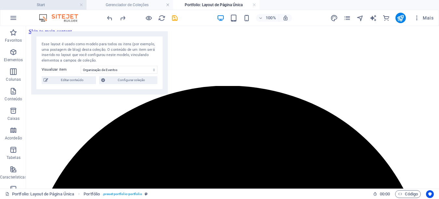
click at [59, 5] on h4 "Start" at bounding box center [43, 4] width 87 height 7
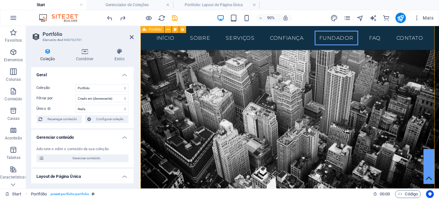
scroll to position [3006, 0]
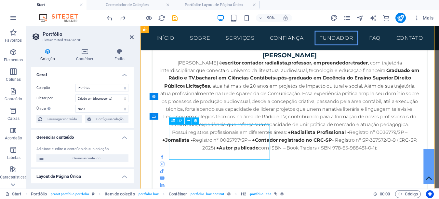
select select "name"
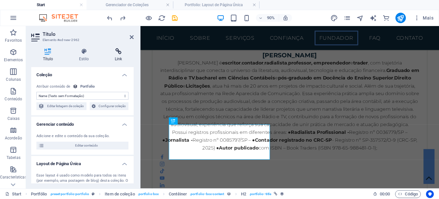
click at [117, 59] on h4 "Link" at bounding box center [118, 55] width 31 height 14
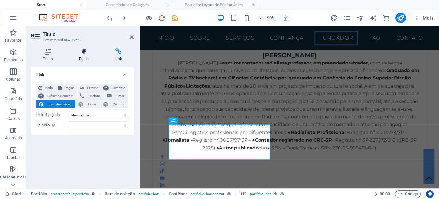
click at [90, 55] on h4 "Estilo" at bounding box center [85, 55] width 36 height 14
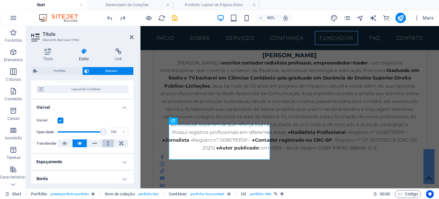
scroll to position [42, 0]
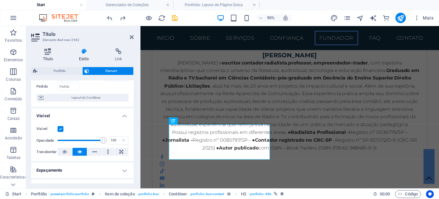
click at [52, 57] on h4 "Título" at bounding box center [49, 55] width 36 height 14
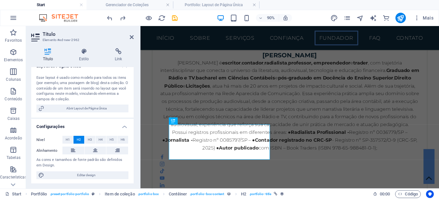
scroll to position [99, 0]
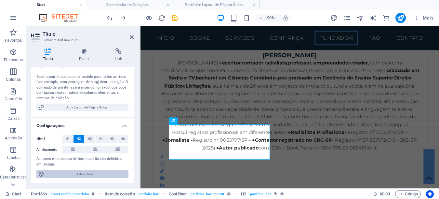
click at [90, 175] on span "Editar design" at bounding box center [86, 174] width 80 height 8
select select "rem"
select select "300"
select select "px"
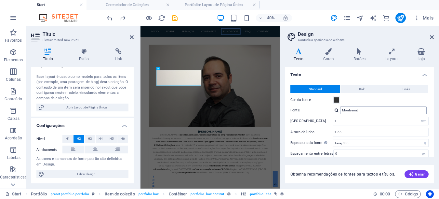
scroll to position [58, 0]
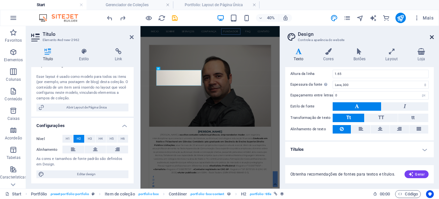
click at [433, 37] on icon at bounding box center [432, 36] width 4 height 5
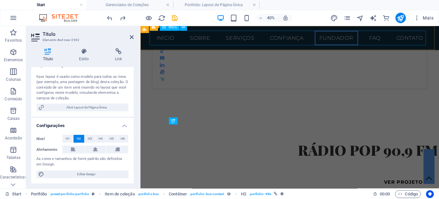
scroll to position [3006, 0]
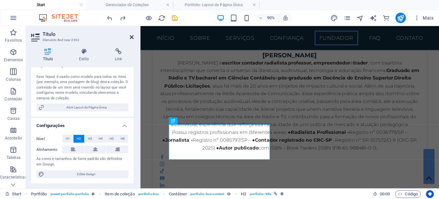
click at [130, 35] on icon at bounding box center [132, 36] width 4 height 5
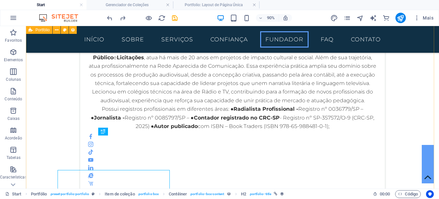
scroll to position [2972, 0]
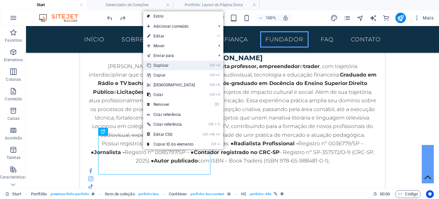
click at [170, 67] on link "Ctrl D Duplicar" at bounding box center [171, 65] width 56 height 10
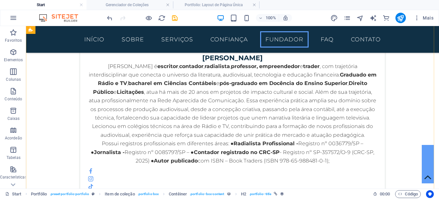
scroll to position [3017, 0]
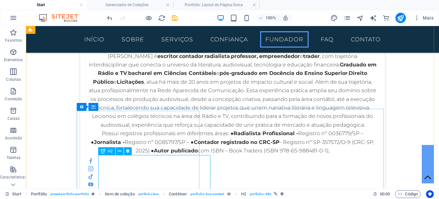
select select "name"
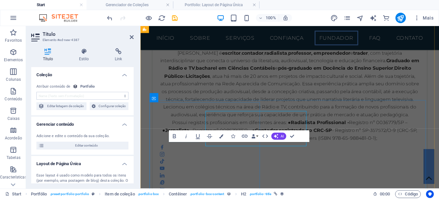
scroll to position [3051, 0]
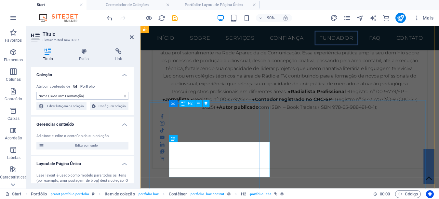
select select "name"
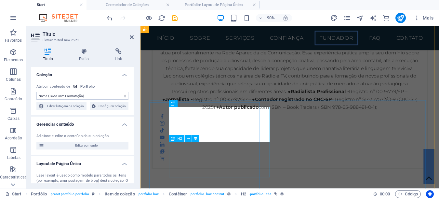
select select "name"
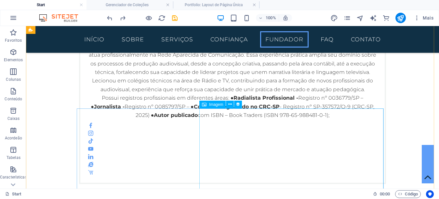
scroll to position [2972, 0]
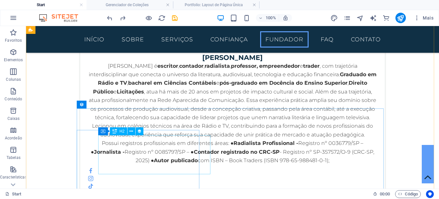
select select "name"
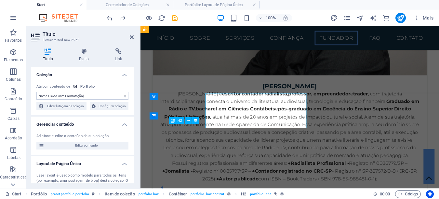
scroll to position [3007, 0]
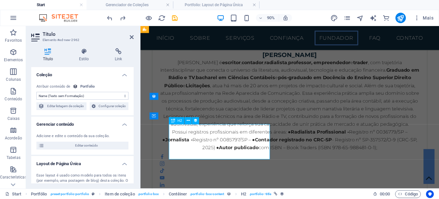
drag, startPoint x: 225, startPoint y: 144, endPoint x: 227, endPoint y: 141, distance: 3.6
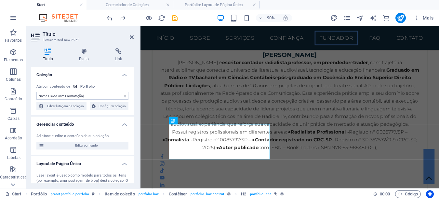
click at [48, 57] on h4 "Título" at bounding box center [49, 55] width 36 height 14
click at [78, 106] on span "Editar listagem de coleção" at bounding box center [65, 106] width 38 height 8
select select "68c9edb73946aea37803b1e1"
select select "createdAt_DESC"
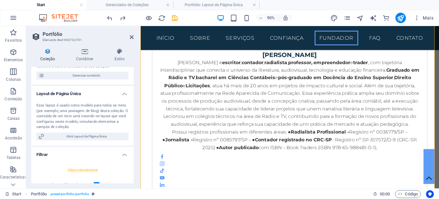
scroll to position [98, 0]
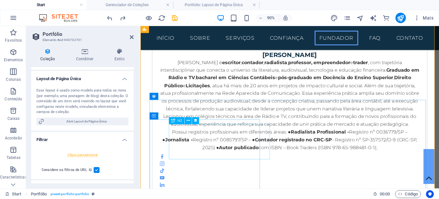
select select "name"
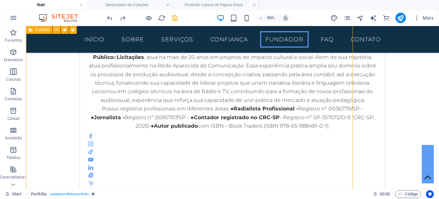
scroll to position [2972, 0]
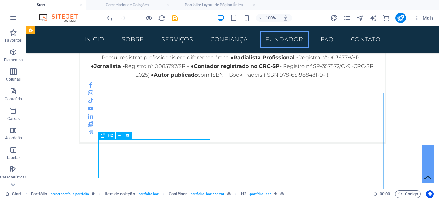
scroll to position [3063, 0]
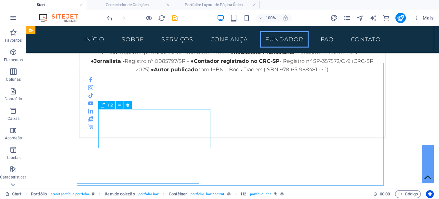
drag, startPoint x: 174, startPoint y: 132, endPoint x: 65, endPoint y: 141, distance: 108.7
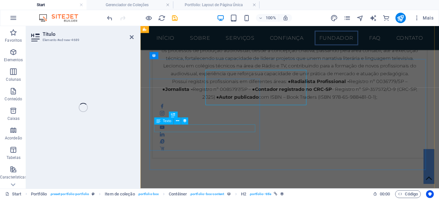
select select "name"
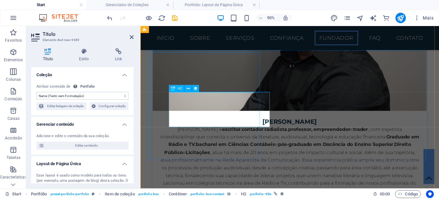
scroll to position [3107, 0]
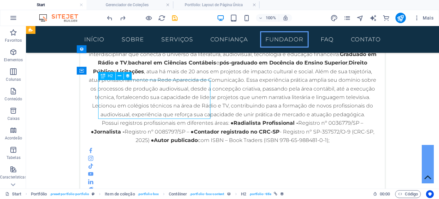
select select "name"
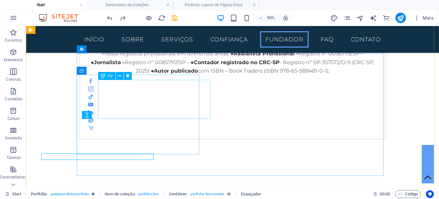
scroll to position [3027, 0]
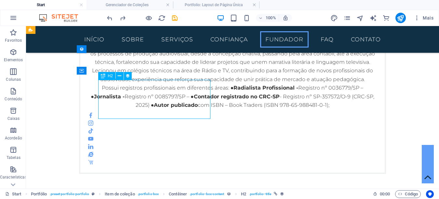
drag, startPoint x: 204, startPoint y: 110, endPoint x: 152, endPoint y: 93, distance: 55.5
select select "name"
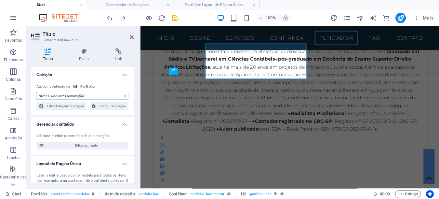
click at [134, 90] on div "Título Estilo Link Coleção Sem atribuição, o conteúdo permanece estático Criado…" at bounding box center [82, 115] width 113 height 145
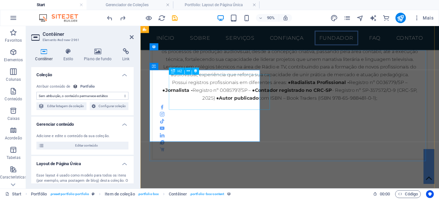
drag, startPoint x: 193, startPoint y: 85, endPoint x: 360, endPoint y: 95, distance: 167.8
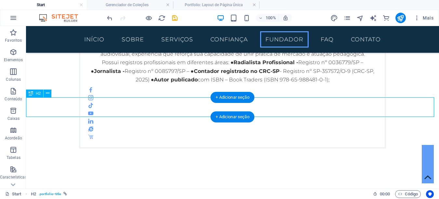
scroll to position [3253, 0]
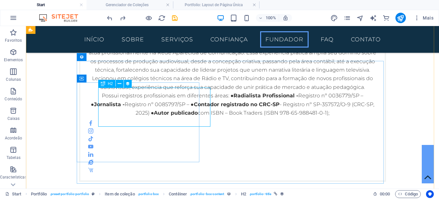
select select "name"
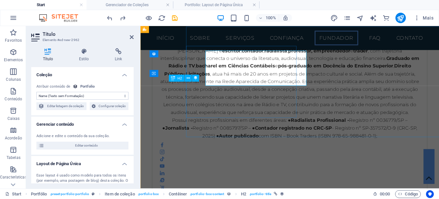
scroll to position [3054, 0]
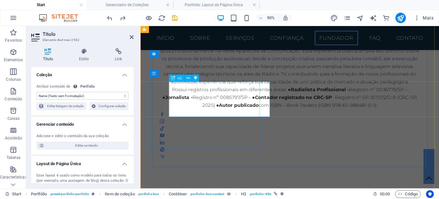
click at [180, 78] on span "H2" at bounding box center [180, 78] width 5 height 4
click at [172, 78] on icon at bounding box center [173, 77] width 4 height 7
click at [156, 73] on div "Contêiner" at bounding box center [162, 73] width 26 height 7
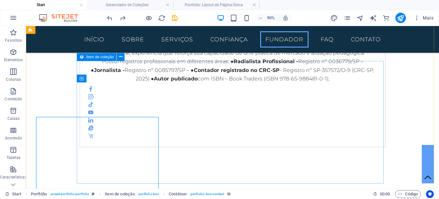
scroll to position [3020, 0]
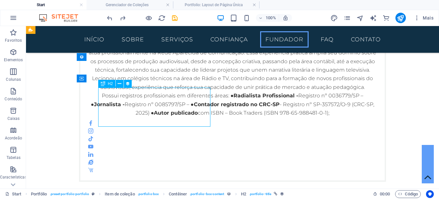
select select "name"
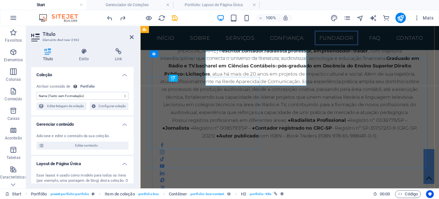
scroll to position [3054, 0]
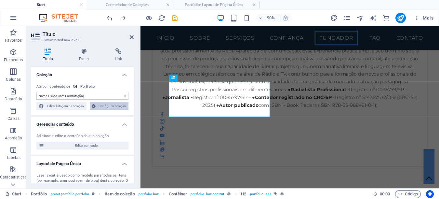
click at [115, 108] on span "Configurar coleção" at bounding box center [112, 106] width 29 height 8
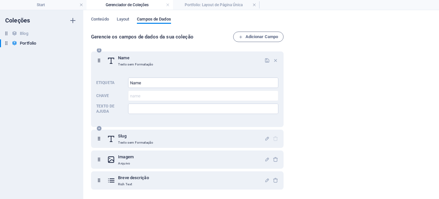
scroll to position [0, 0]
click at [126, 21] on span "Layout" at bounding box center [123, 19] width 13 height 9
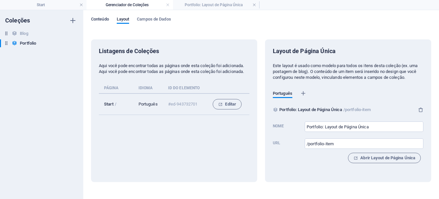
click at [102, 20] on span "Conteúdo" at bounding box center [100, 19] width 18 height 9
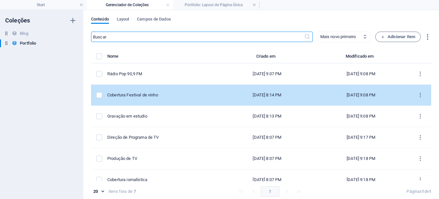
scroll to position [31, 0]
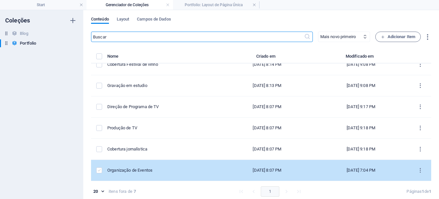
click at [100, 170] on label "items list" at bounding box center [99, 170] width 6 height 6
click at [0, 0] on input "items list" at bounding box center [0, 0] width 0 height 0
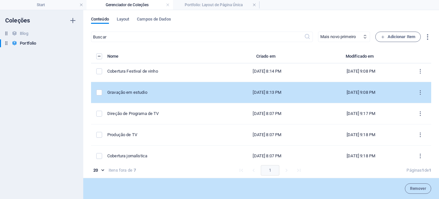
scroll to position [0, 0]
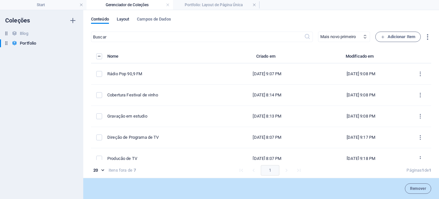
click at [125, 21] on span "Layout" at bounding box center [123, 19] width 13 height 9
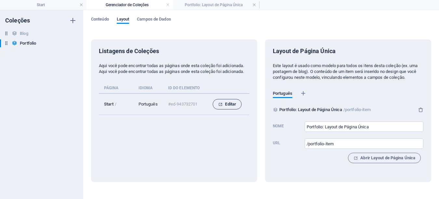
click at [231, 106] on span "Editar" at bounding box center [227, 104] width 18 height 8
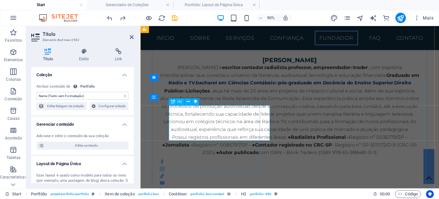
scroll to position [1790, 0]
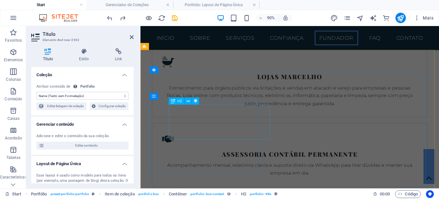
select select "name"
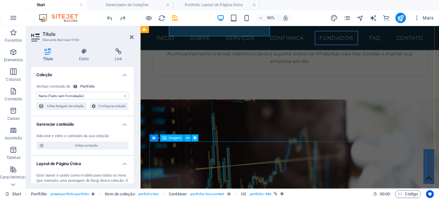
scroll to position [1985, 0]
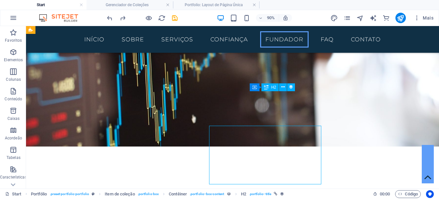
scroll to position [1951, 0]
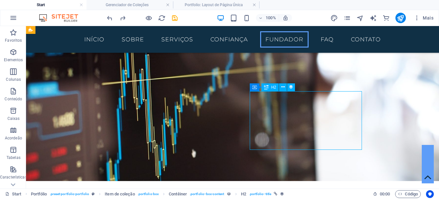
select select "name"
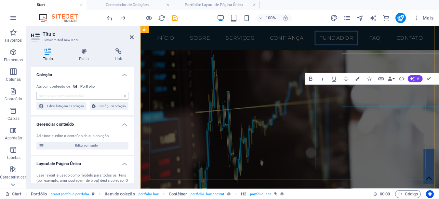
scroll to position [1985, 0]
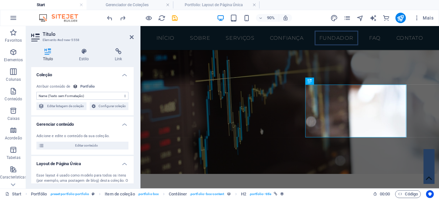
click at [102, 96] on select "Sem atribuição, o conteúdo permanece estático Criado em (Data) Atualizado em (D…" at bounding box center [82, 96] width 92 height 8
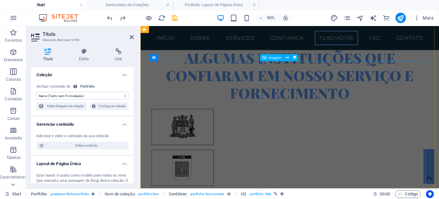
scroll to position [2181, 0]
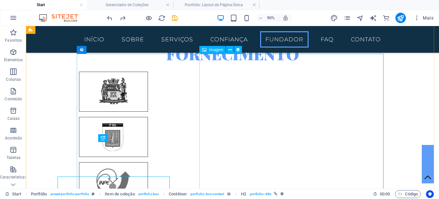
scroll to position [2146, 0]
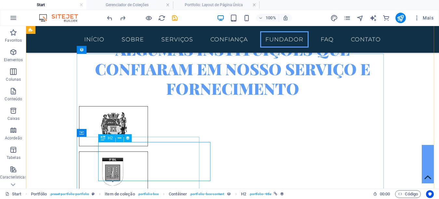
select select "name"
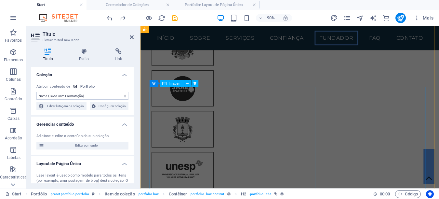
scroll to position [2473, 0]
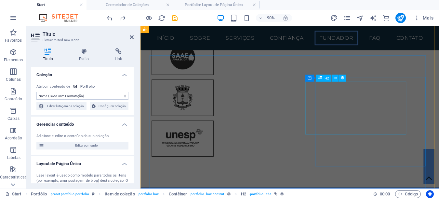
select select "name"
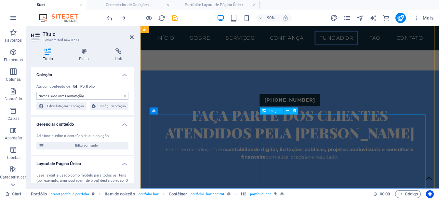
scroll to position [2636, 0]
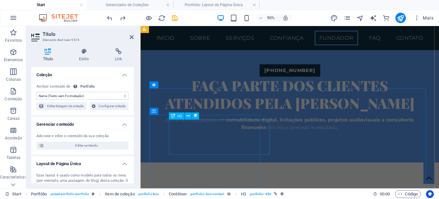
select select "name"
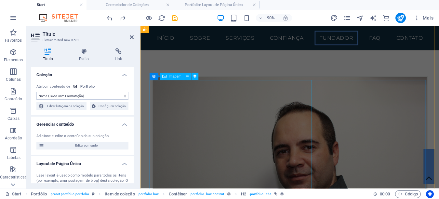
scroll to position [2863, 0]
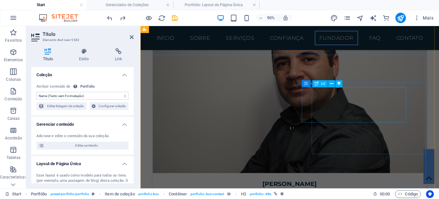
select select "name"
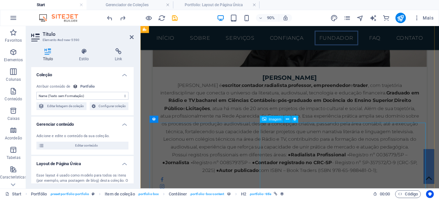
scroll to position [2994, 0]
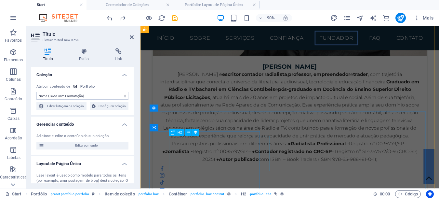
select select "name"
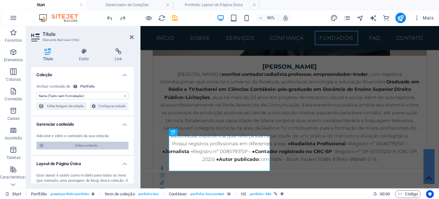
click at [88, 146] on span "Editar conteúdo" at bounding box center [86, 145] width 80 height 8
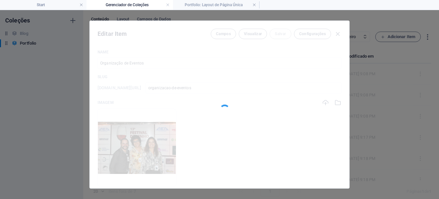
scroll to position [0, 0]
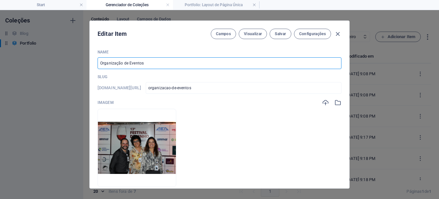
click at [152, 65] on input "Organização de Eventos" at bounding box center [220, 63] width 244 height 12
drag, startPoint x: 194, startPoint y: 87, endPoint x: 271, endPoint y: 88, distance: 76.8
click at [199, 87] on input "organizacao-de-eventos" at bounding box center [244, 88] width 196 height 12
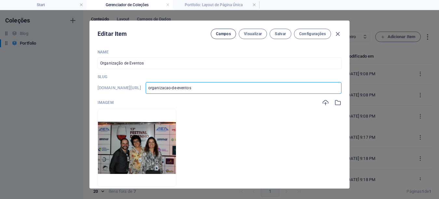
click at [224, 35] on span "Campos" at bounding box center [223, 33] width 15 height 5
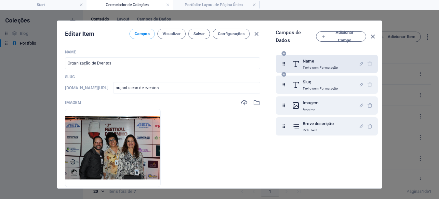
click at [309, 62] on h6 "Name" at bounding box center [320, 61] width 35 height 8
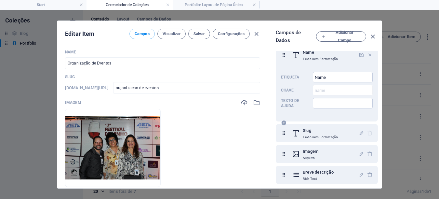
scroll to position [11, 0]
click at [170, 35] on span "Visualizar" at bounding box center [172, 33] width 18 height 5
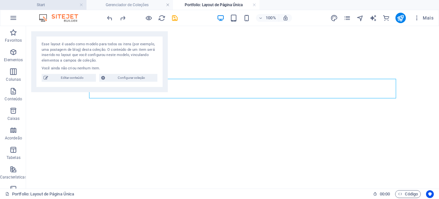
select select "68c9edb8fdc3f6fca700db1a"
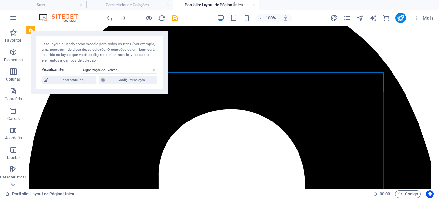
scroll to position [0, 0]
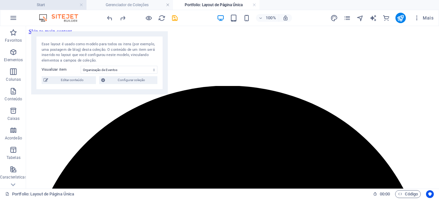
click at [62, 6] on h4 "Start" at bounding box center [43, 4] width 87 height 7
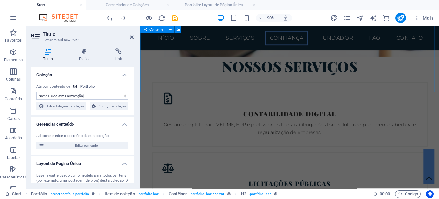
scroll to position [1186, 0]
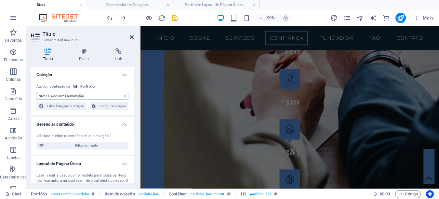
click at [130, 37] on icon at bounding box center [132, 36] width 4 height 5
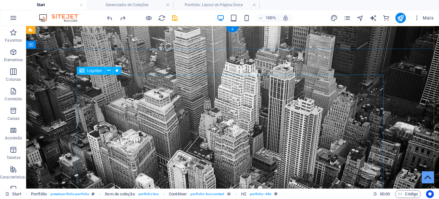
scroll to position [0, 0]
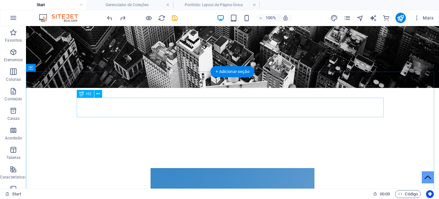
scroll to position [261, 0]
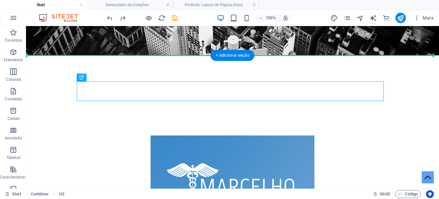
drag, startPoint x: 211, startPoint y: 90, endPoint x: 212, endPoint y: 74, distance: 15.9
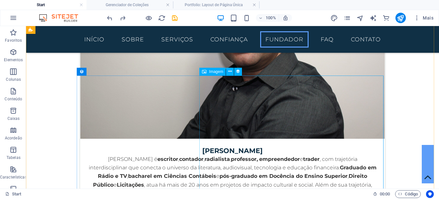
scroll to position [3005, 0]
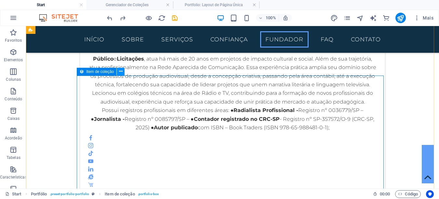
click at [122, 72] on icon at bounding box center [121, 71] width 4 height 7
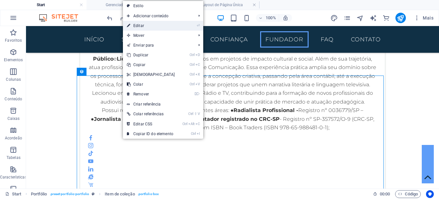
click at [145, 28] on link "⏎ Editar" at bounding box center [151, 26] width 56 height 10
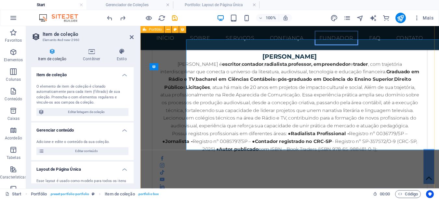
scroll to position [3039, 0]
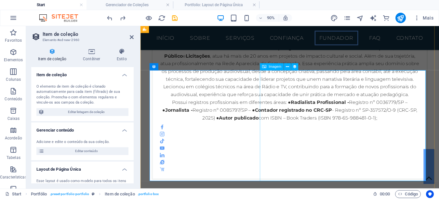
click at [287, 68] on icon at bounding box center [287, 67] width 3 height 6
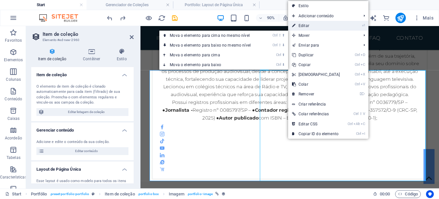
click at [303, 25] on link "⏎ Editar" at bounding box center [316, 26] width 56 height 10
select select "title_image"
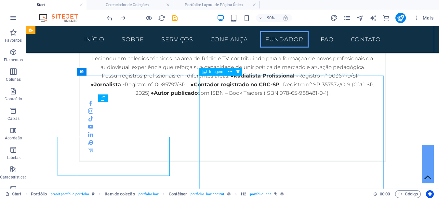
scroll to position [3005, 0]
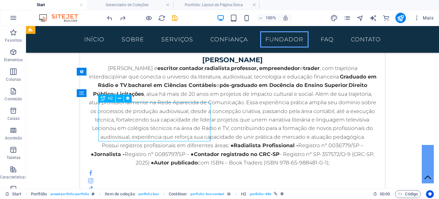
select select "name"
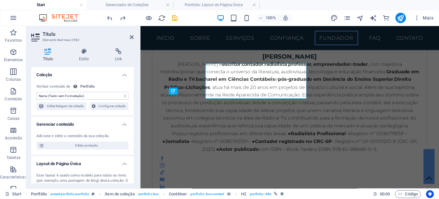
scroll to position [3039, 0]
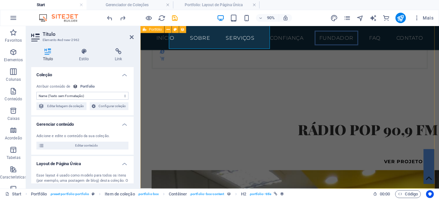
scroll to position [3169, 0]
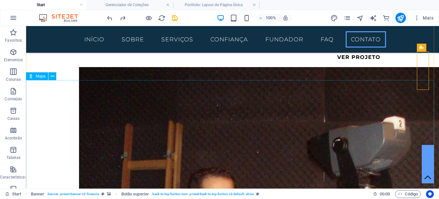
scroll to position [4077, 0]
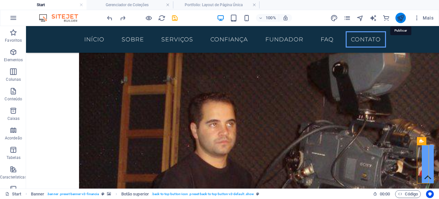
drag, startPoint x: 399, startPoint y: 18, endPoint x: 202, endPoint y: 44, distance: 199.1
click at [399, 18] on icon "publish" at bounding box center [400, 17] width 7 height 7
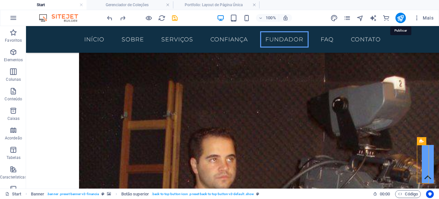
checkbox input "false"
select select "name"
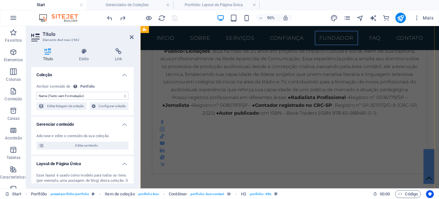
scroll to position [3045, 0]
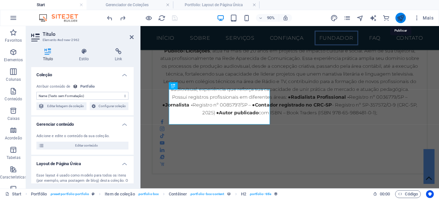
drag, startPoint x: 400, startPoint y: 18, endPoint x: 146, endPoint y: 75, distance: 260.9
click at [400, 18] on icon "publish" at bounding box center [400, 17] width 7 height 7
select select "name"
